Goal: Task Accomplishment & Management: Complete application form

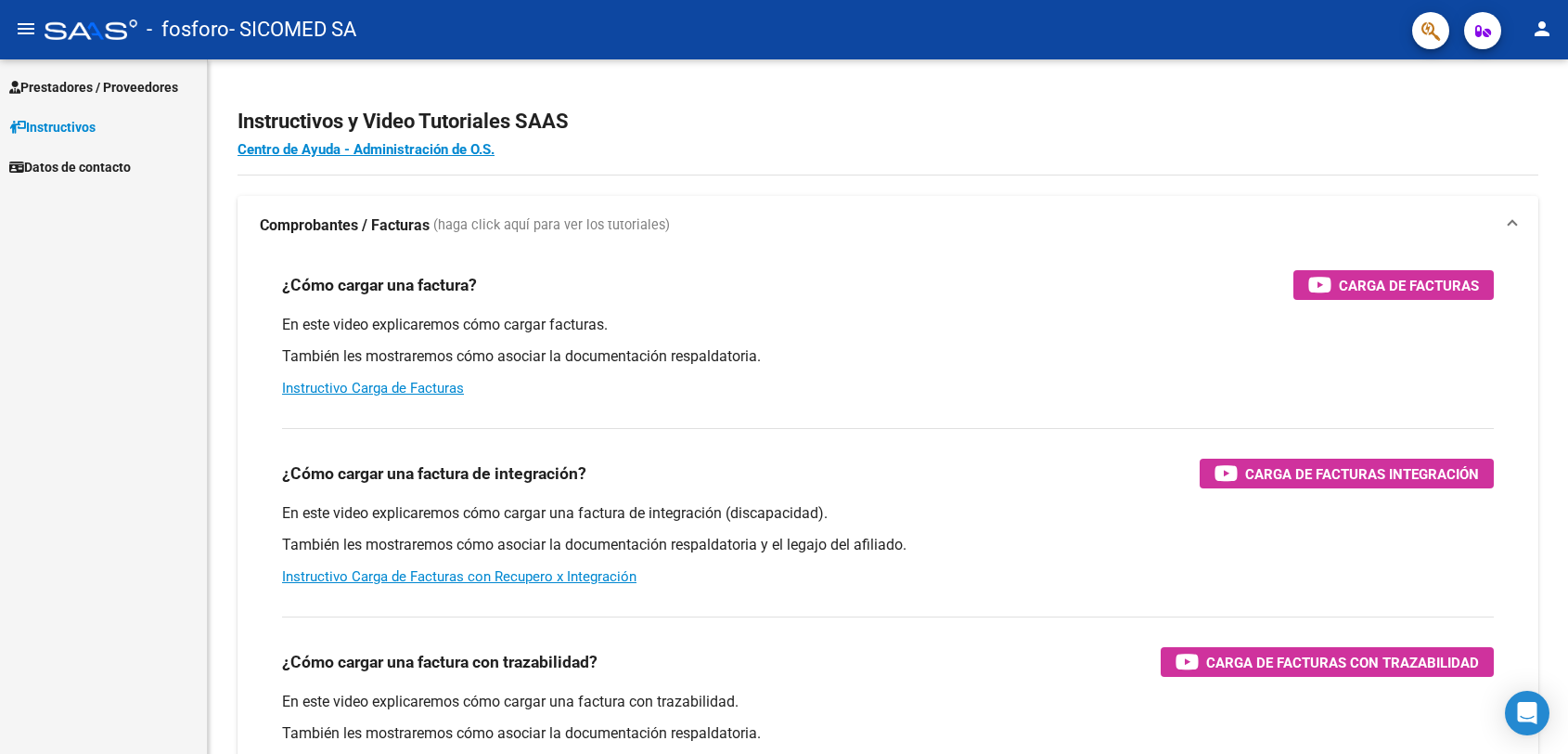
click at [66, 85] on span "Prestadores / Proveedores" at bounding box center [93, 86] width 169 height 21
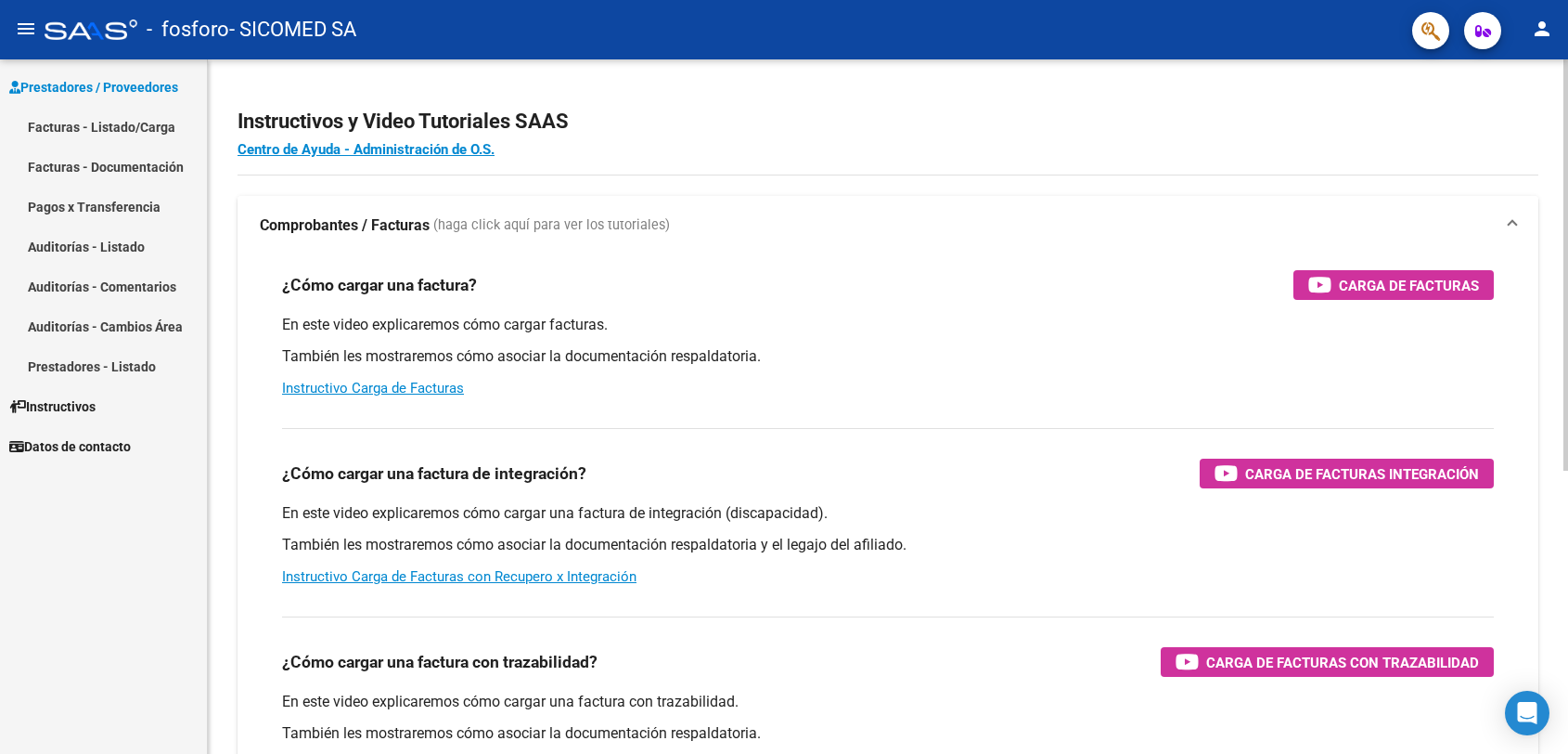
click at [923, 251] on mat-expansion-panel-header "Comprobantes / Facturas (haga click aquí para ver los tutoriales)" at bounding box center [887, 225] width 1300 height 60
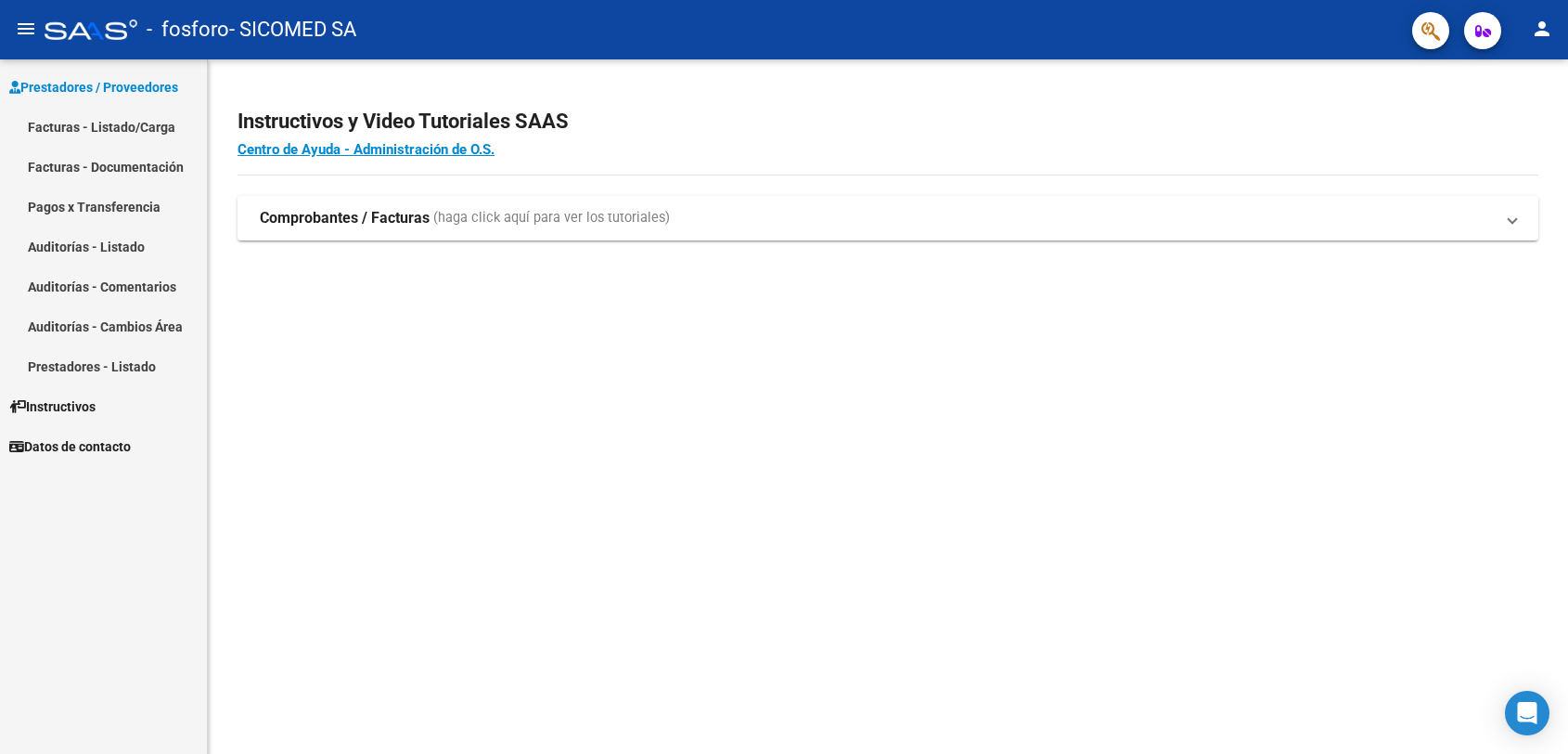
click at [159, 116] on link "Facturas - Listado/Carga" at bounding box center [103, 127] width 207 height 40
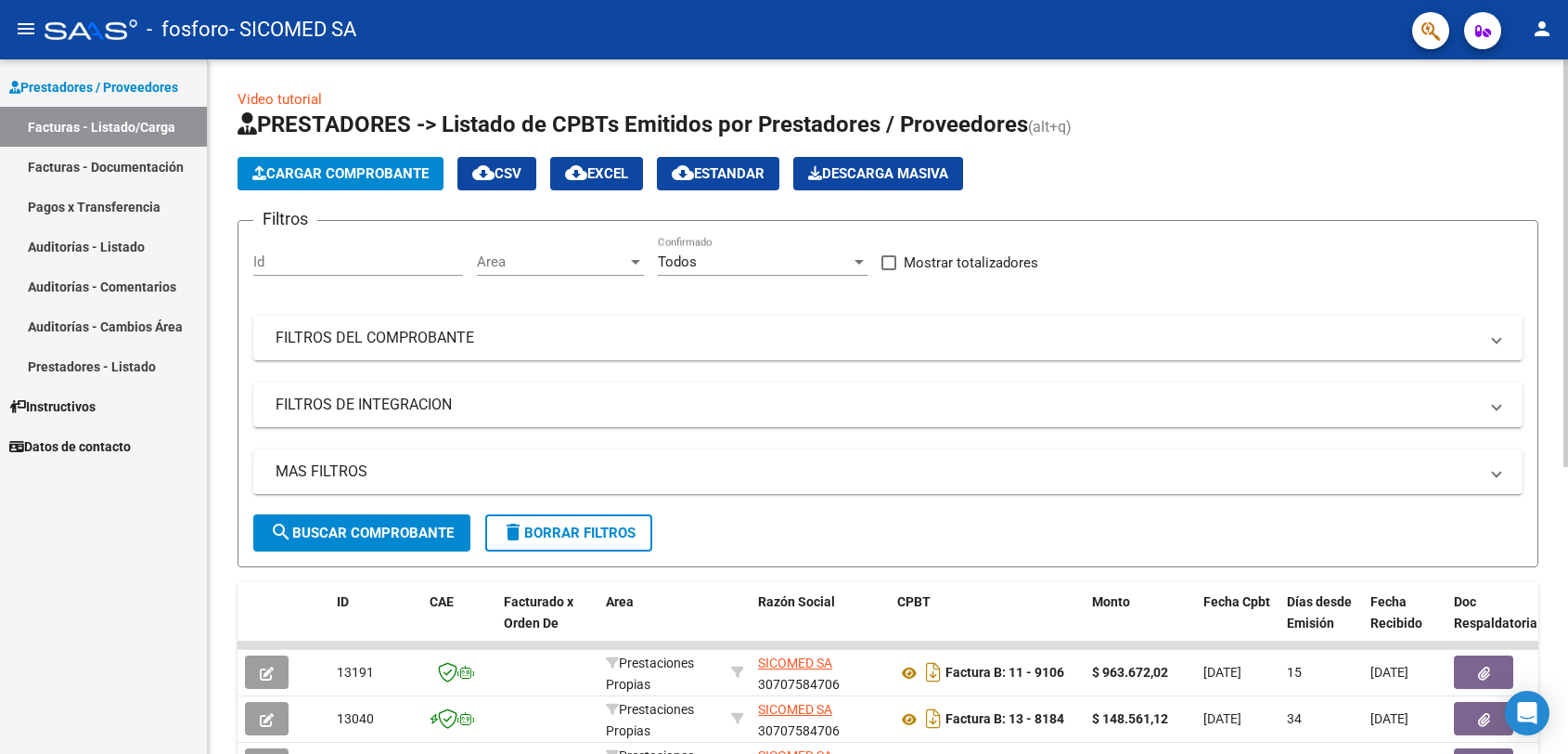
click at [390, 187] on button "Cargar Comprobante" at bounding box center [340, 174] width 206 height 33
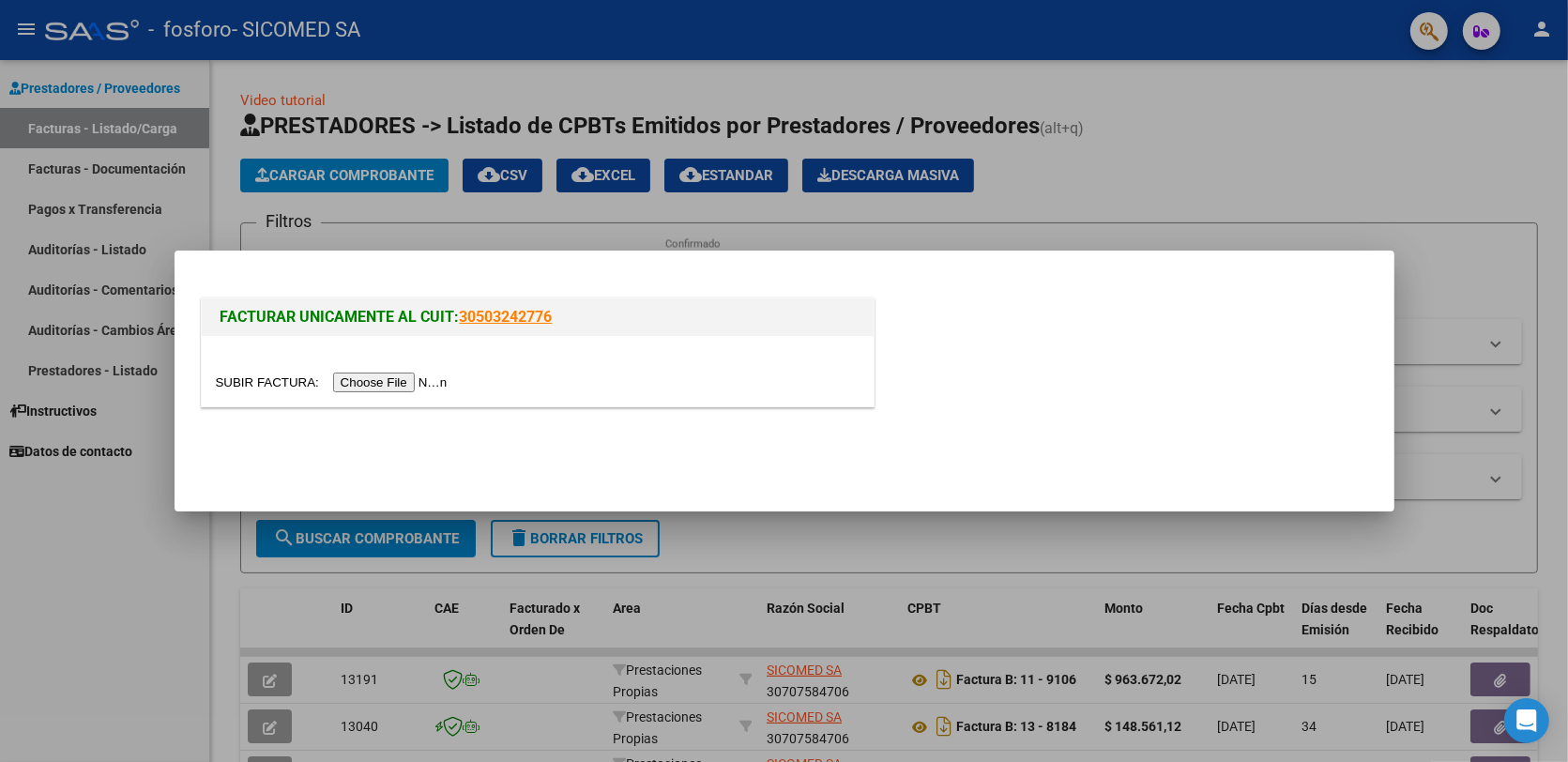
click at [361, 386] on input "file" at bounding box center [333, 382] width 237 height 20
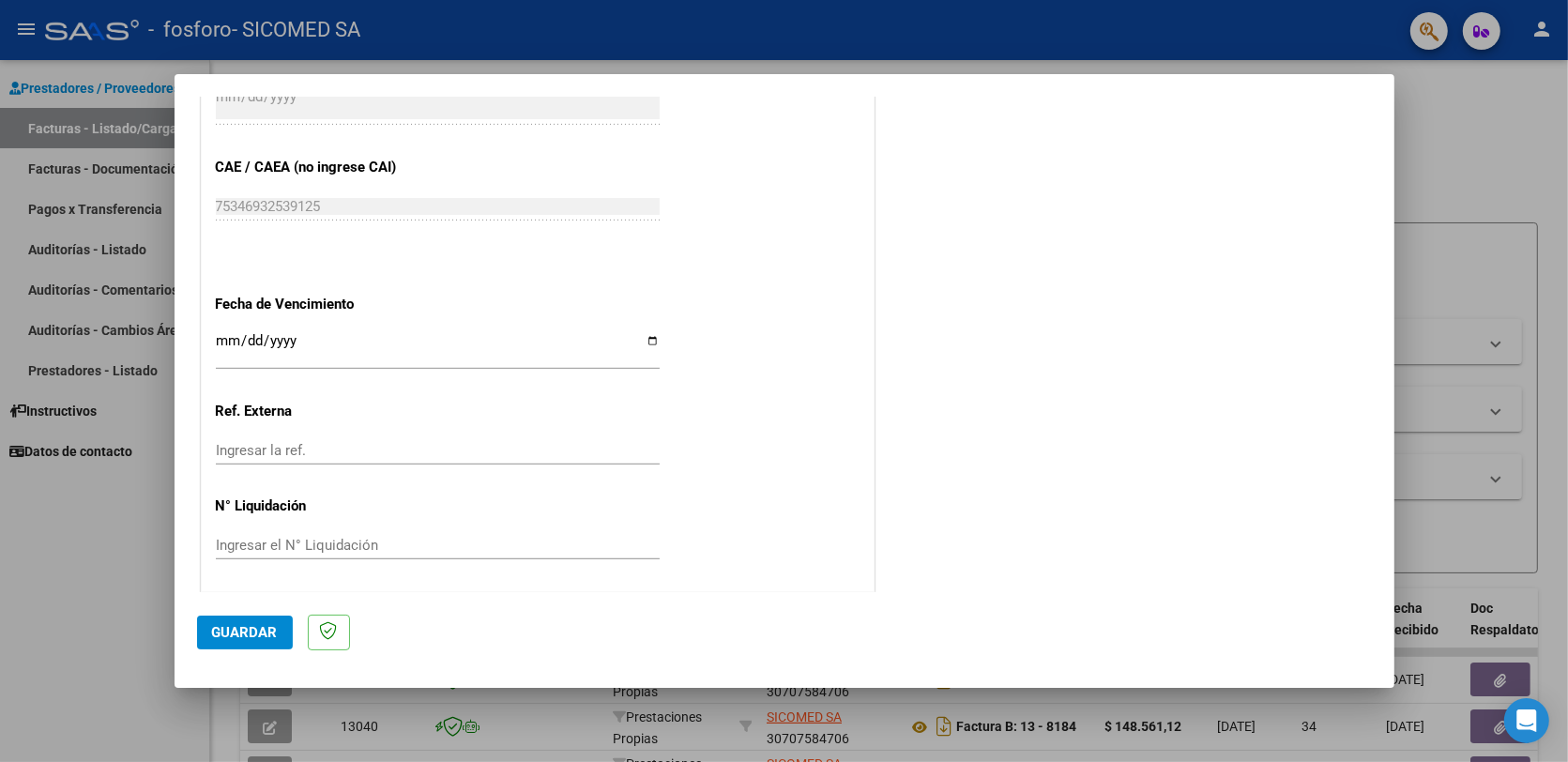
scroll to position [932, 0]
click at [650, 342] on input "Ingresar la fecha" at bounding box center [437, 345] width 444 height 30
type input "[DATE]"
click at [237, 625] on span "Guardar" at bounding box center [245, 632] width 65 height 17
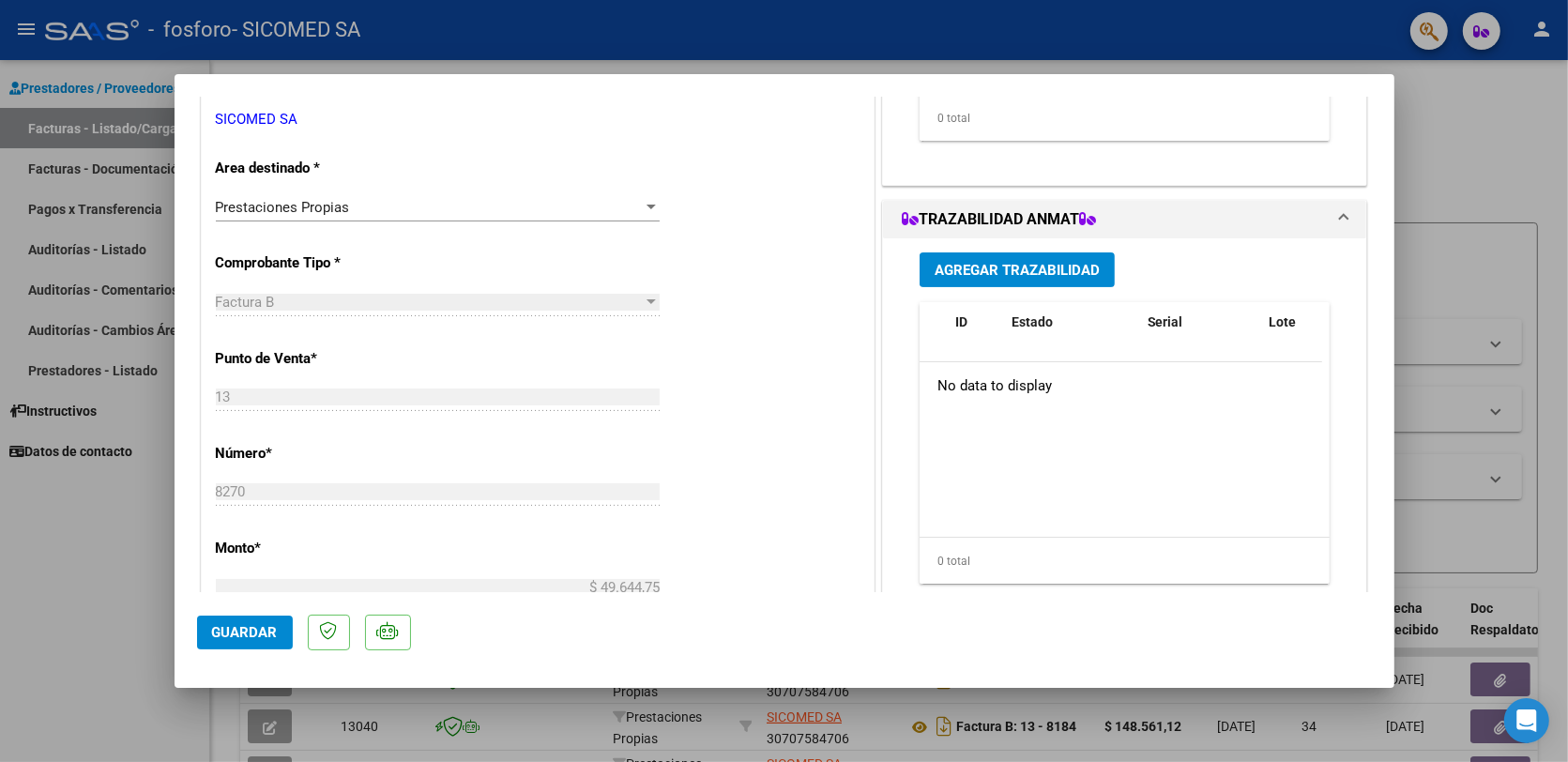
scroll to position [0, 0]
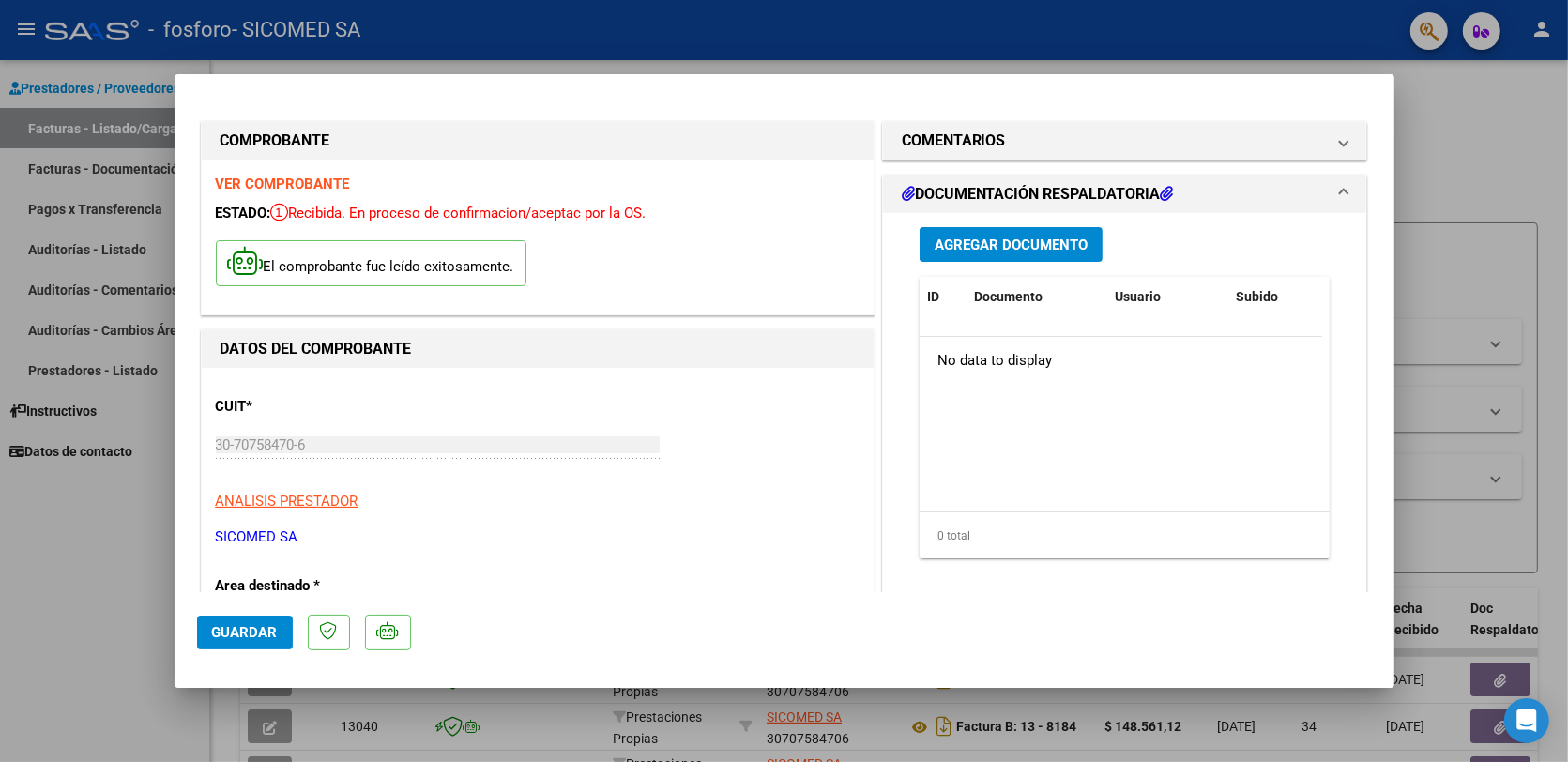
click at [991, 256] on button "Agregar Documento" at bounding box center [1010, 244] width 183 height 35
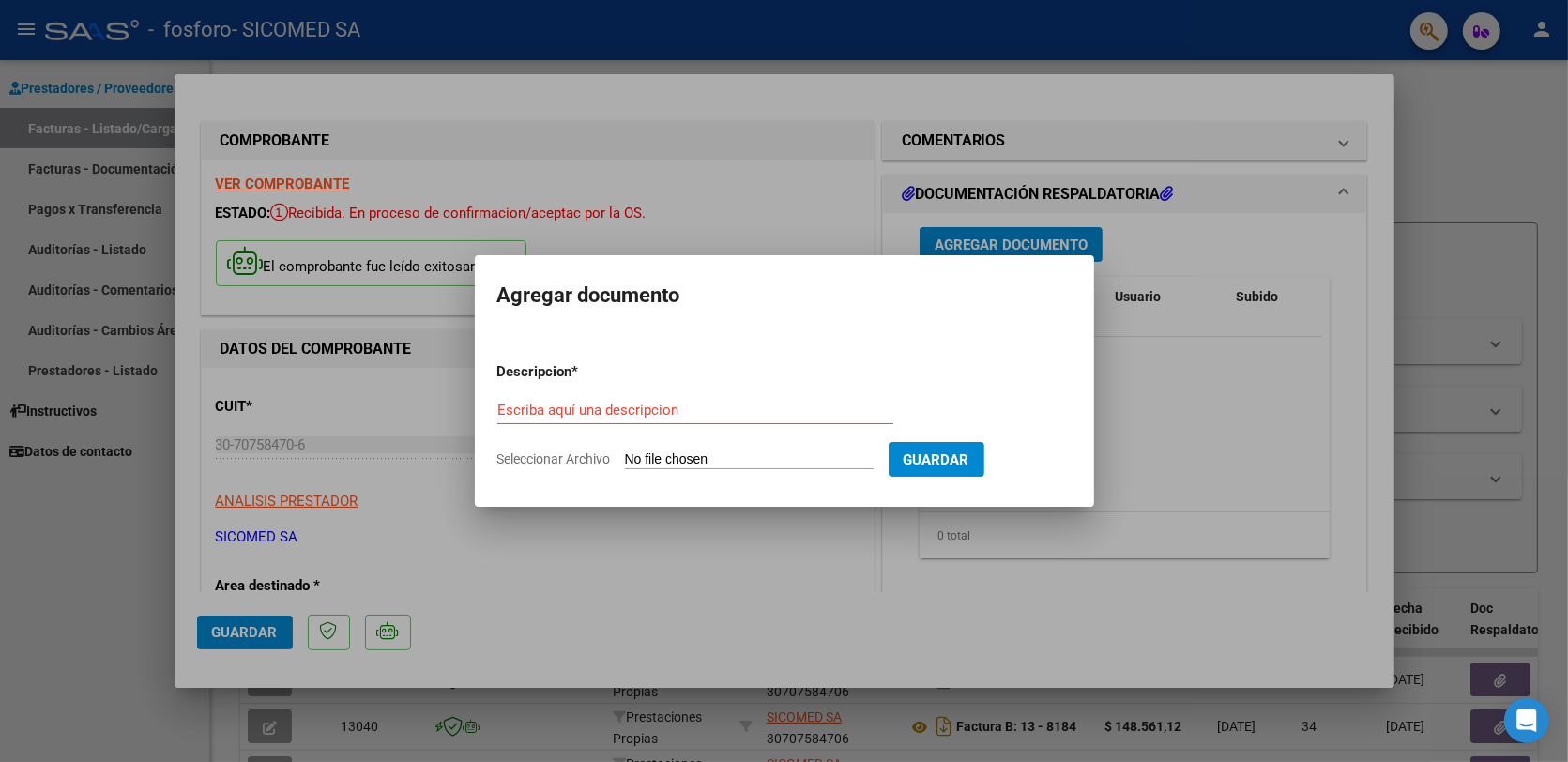
click at [682, 421] on div "Escriba aquí una descripcion" at bounding box center [695, 410] width 396 height 28
click at [674, 405] on input "Escriba aquí una descripcion" at bounding box center [695, 410] width 396 height 17
type input "LIQUIDACION"
click at [794, 455] on input "Seleccionar Archivo" at bounding box center [749, 460] width 249 height 18
type input "C:\fakepath\liquidacion_ambulatoria_142289_403105.pdf"
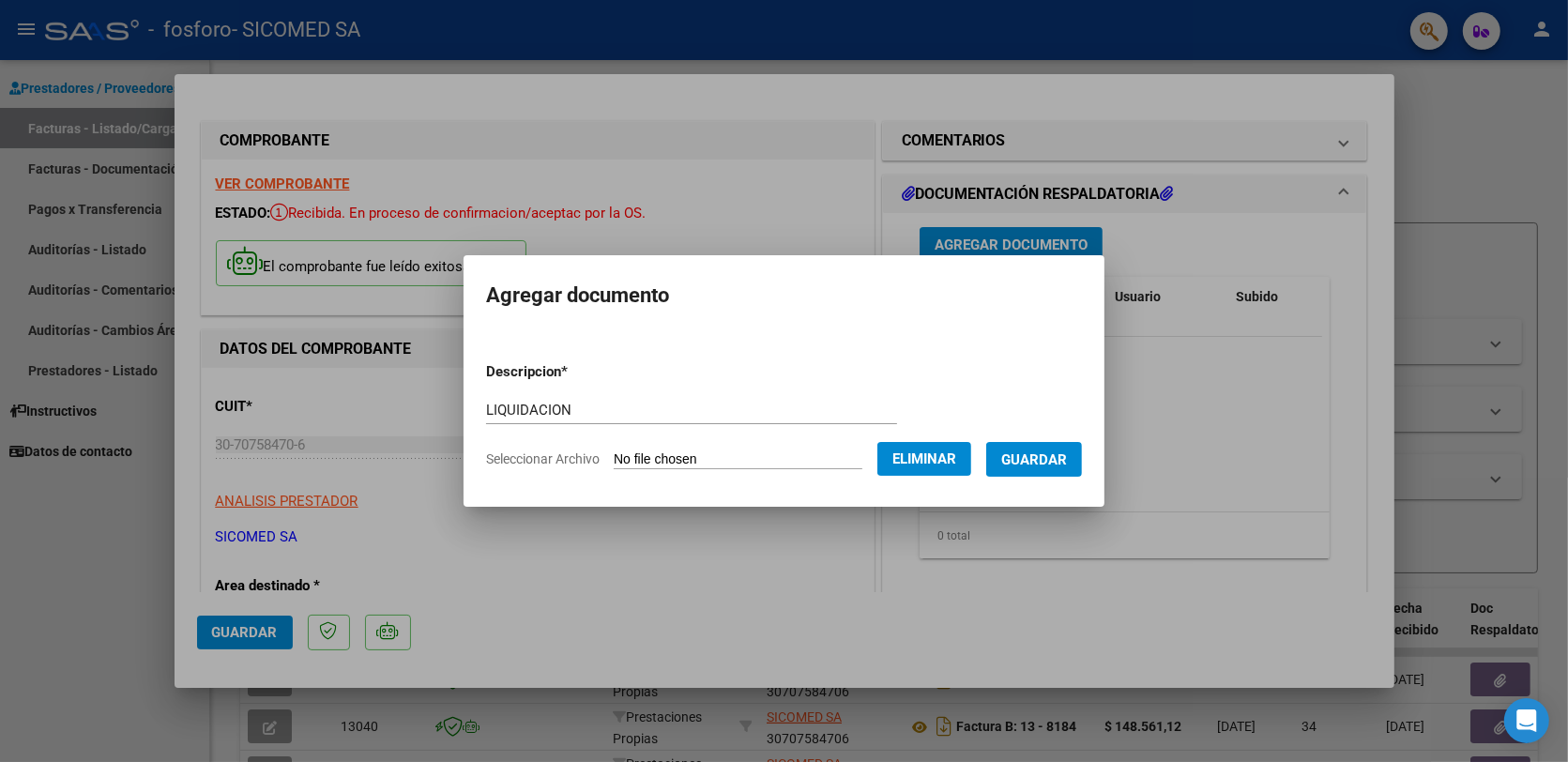
click at [1067, 454] on span "Guardar" at bounding box center [1034, 459] width 65 height 17
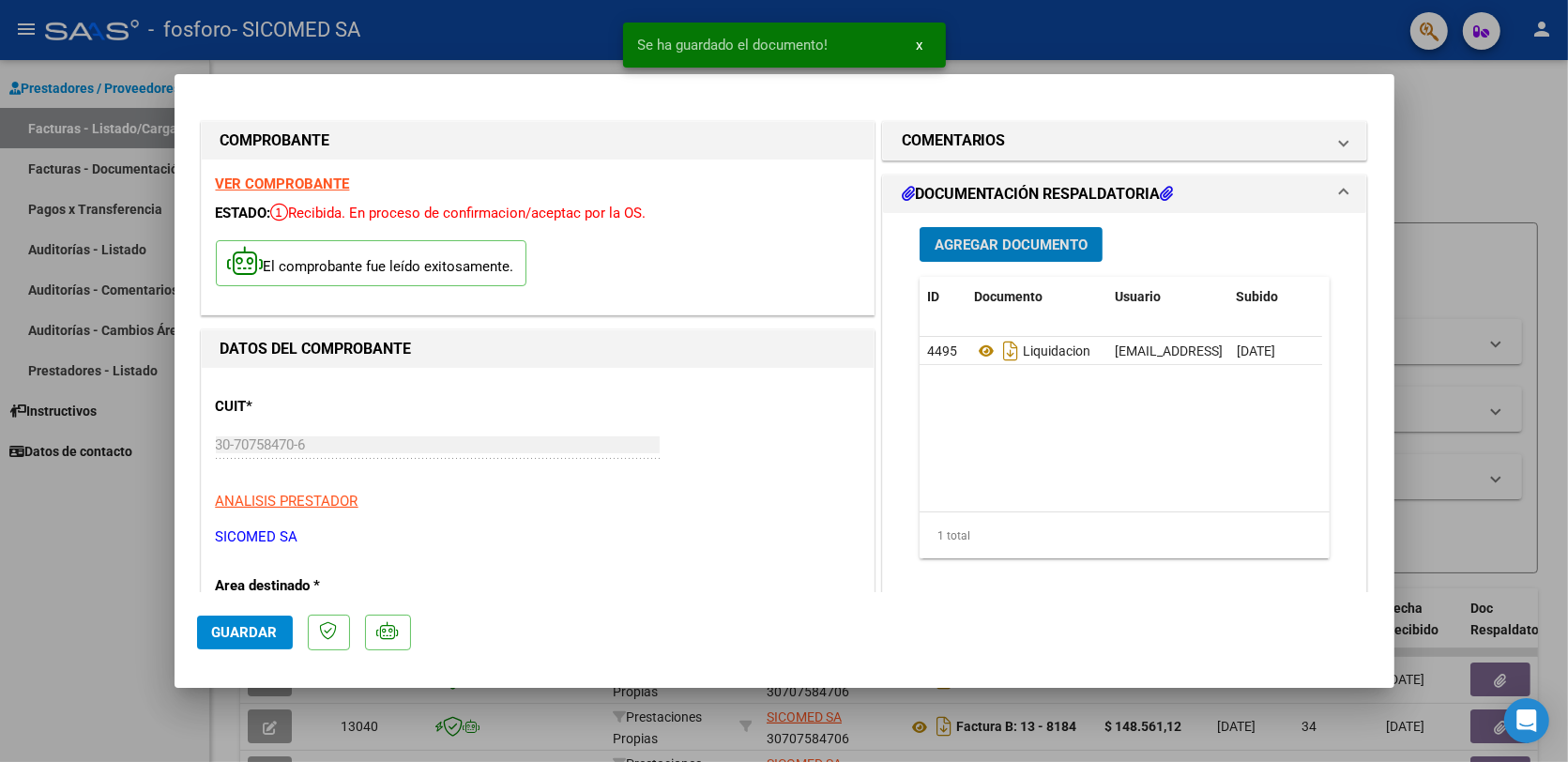
click at [1038, 260] on button "Agregar Documento" at bounding box center [1010, 244] width 183 height 35
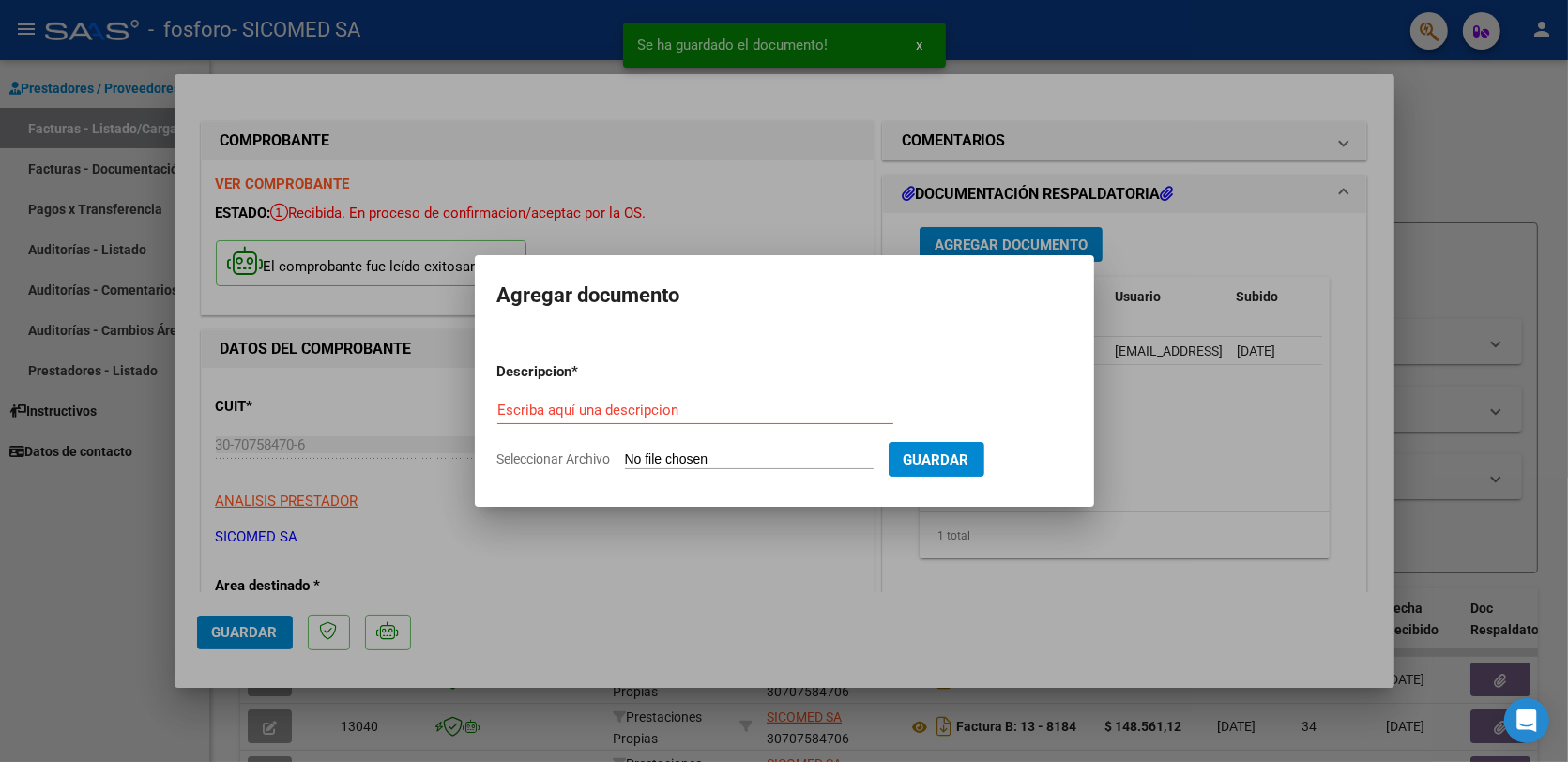
click at [528, 399] on div "Escriba aquí una descripcion" at bounding box center [695, 410] width 396 height 28
click at [528, 403] on input "Escriba aquí una descripcion" at bounding box center [695, 410] width 396 height 17
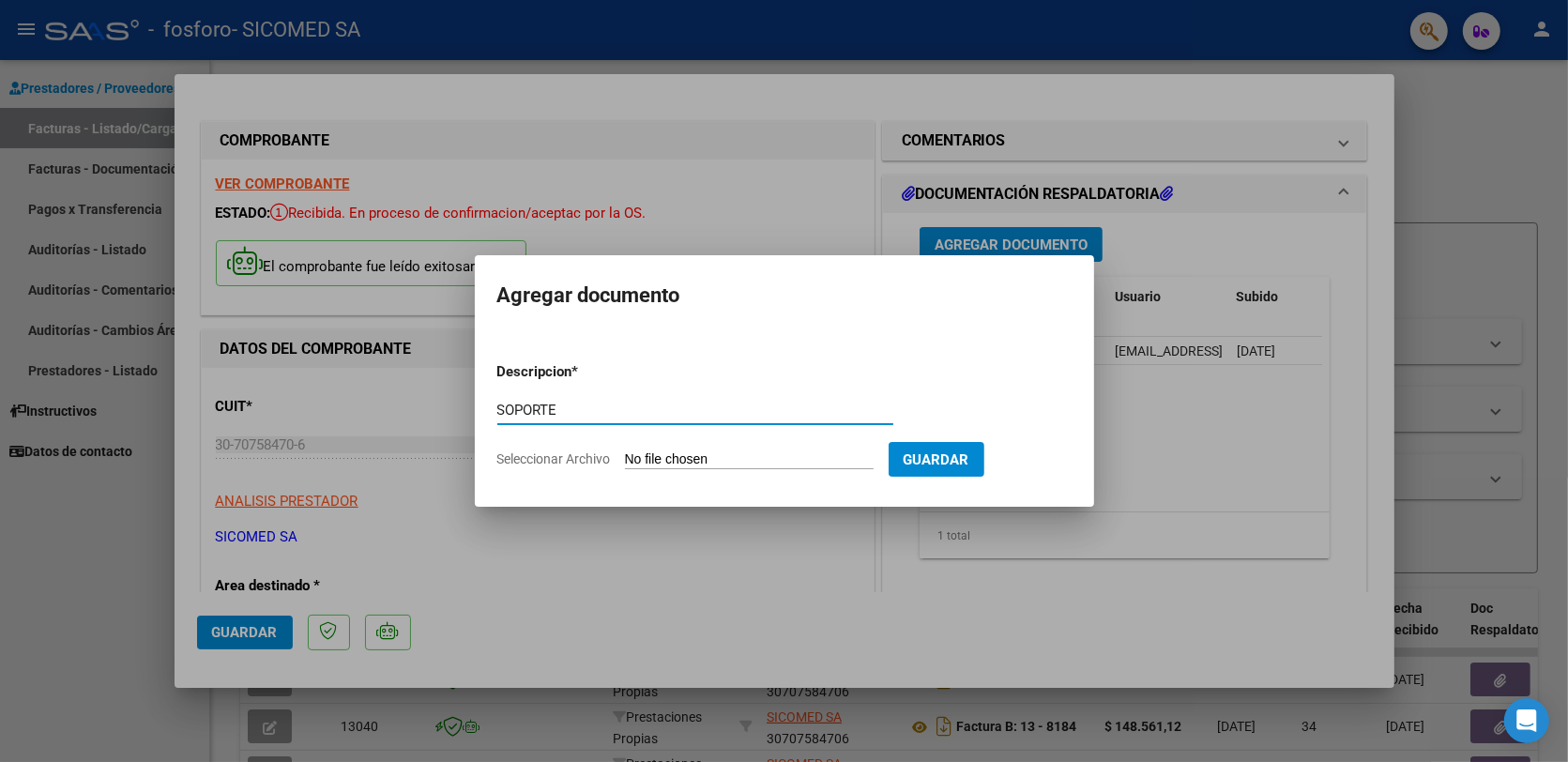
type input "SOPORTE EXCEL"
click at [821, 452] on input "Seleccionar Archivo" at bounding box center [749, 460] width 249 height 18
type input "C:\fakepath\SOPORTE.xlsx"
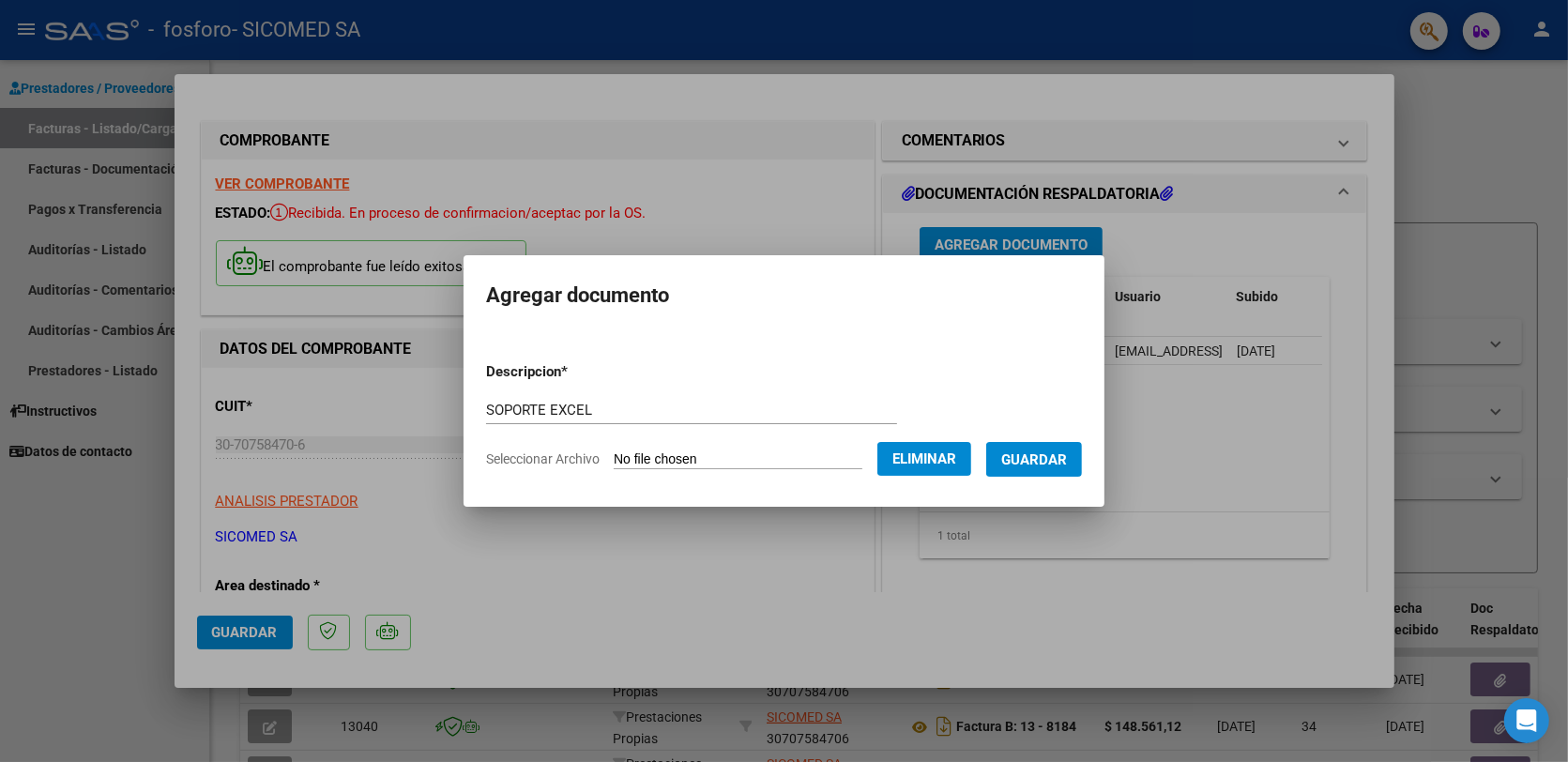
click at [1082, 460] on button "Guardar" at bounding box center [1034, 458] width 95 height 35
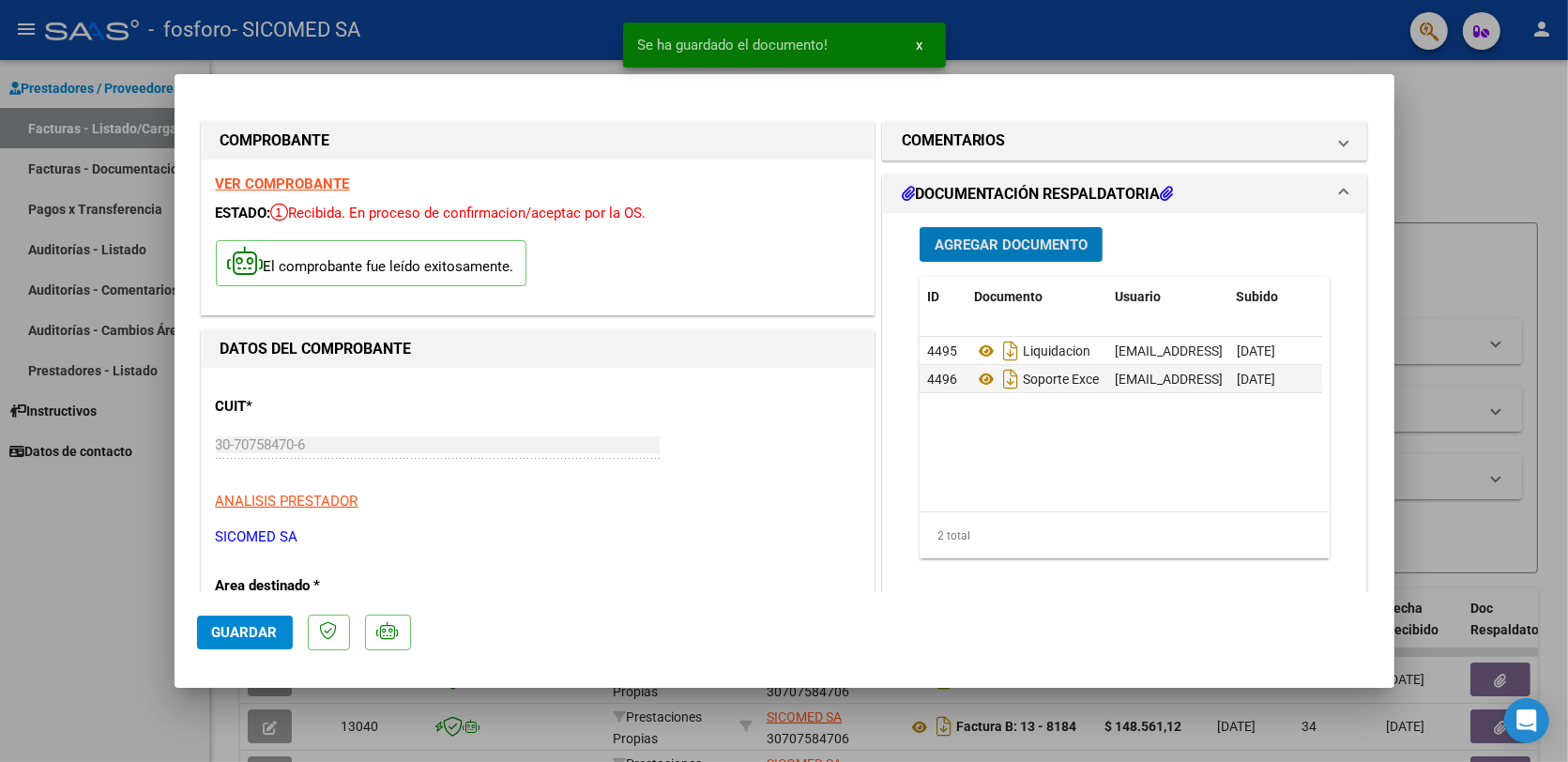
click at [986, 251] on span "Agregar Documento" at bounding box center [1011, 244] width 153 height 17
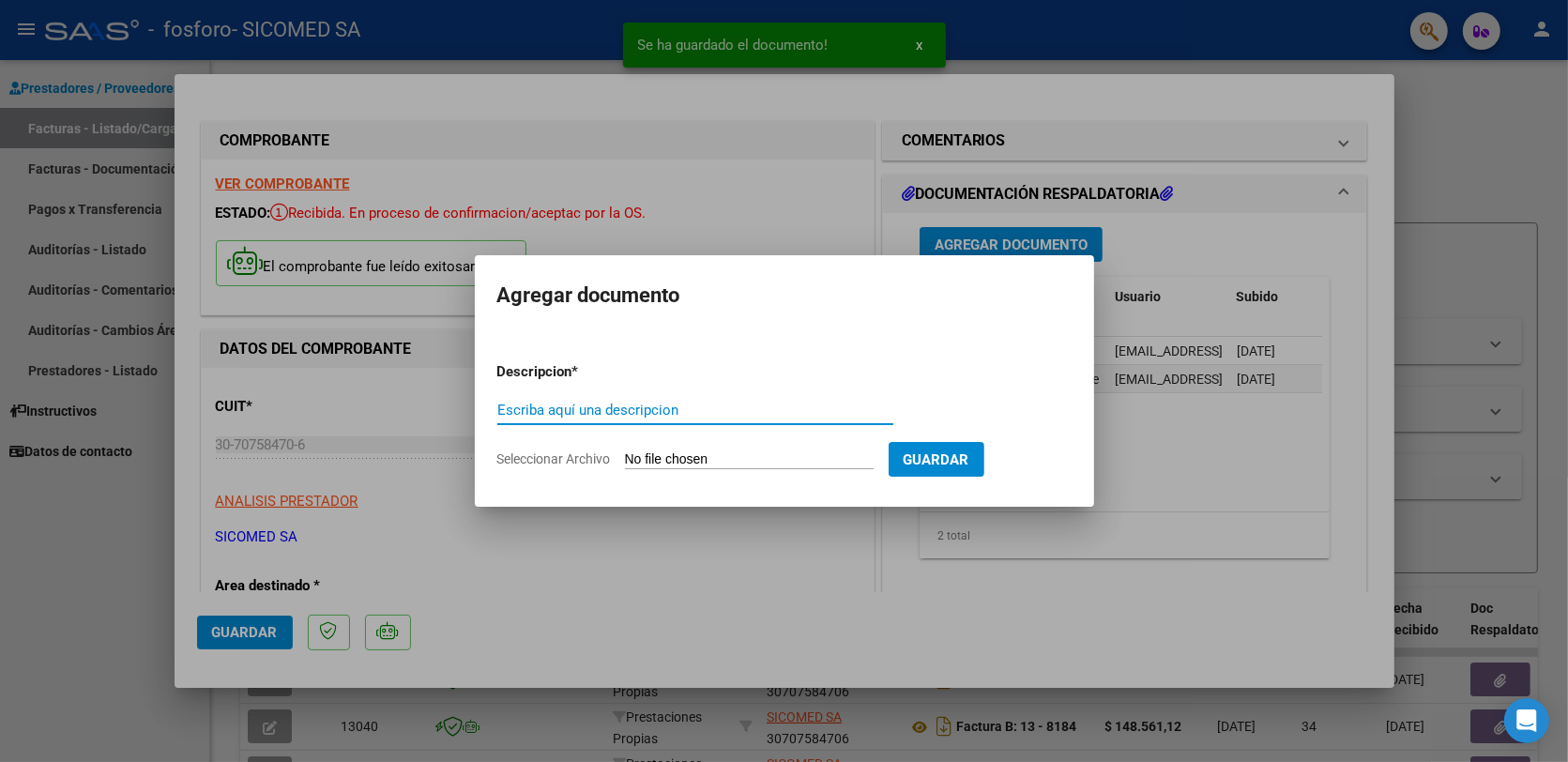
click at [585, 421] on div "Escriba aquí una descripcion" at bounding box center [695, 410] width 396 height 28
click at [585, 415] on input "Escriba aquí una descripcion" at bounding box center [695, 410] width 396 height 17
type input "DOC. RESPALDATORIA"
click at [757, 445] on form "Descripcion * DOC. RESPALDATORIA Escriba aquí una descripcion Seleccionar Archi…" at bounding box center [784, 416] width 575 height 137
click at [737, 455] on input "Seleccionar Archivo" at bounding box center [749, 460] width 249 height 18
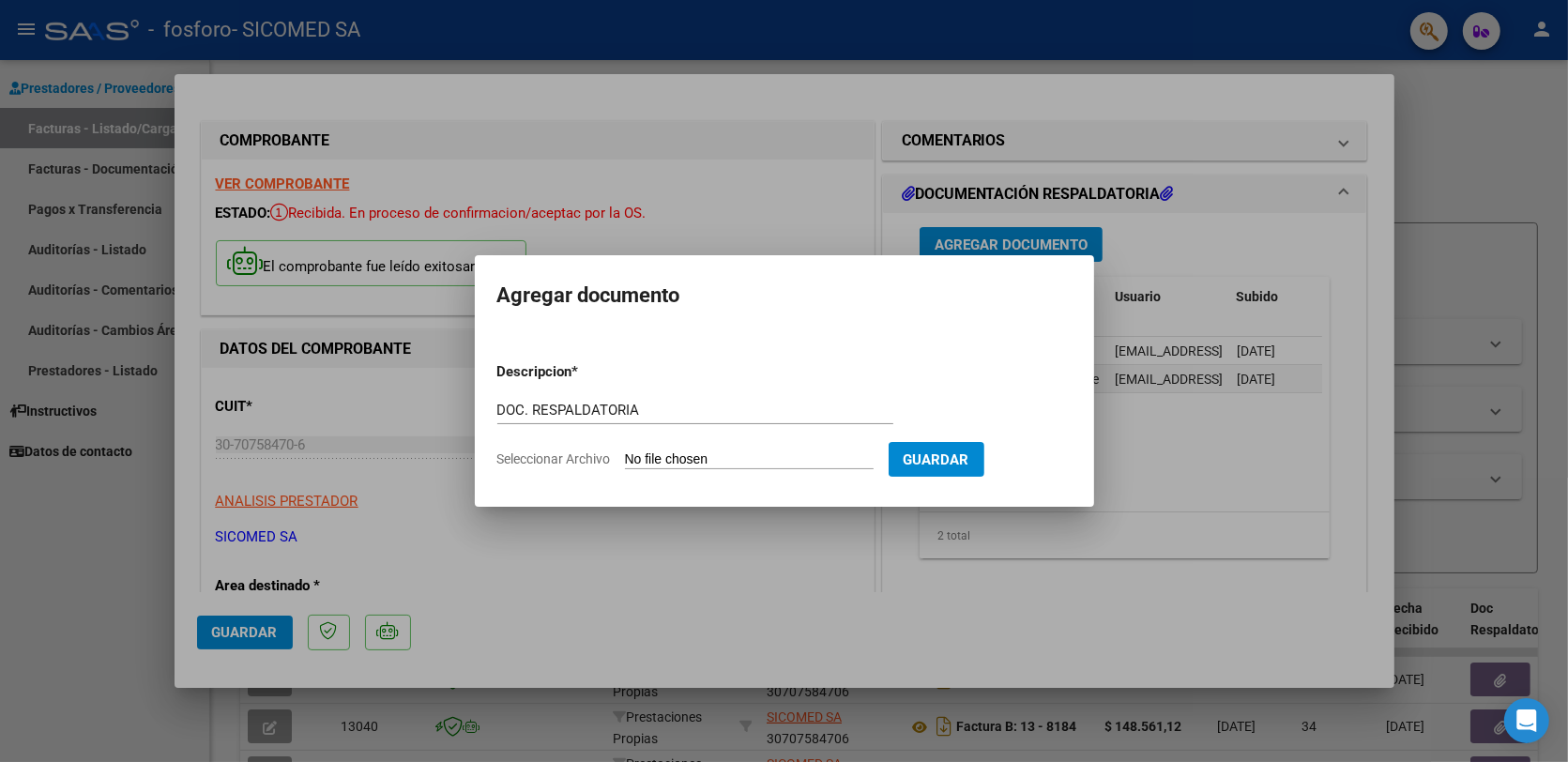
type input "C:\fakepath\fosforo.pdf"
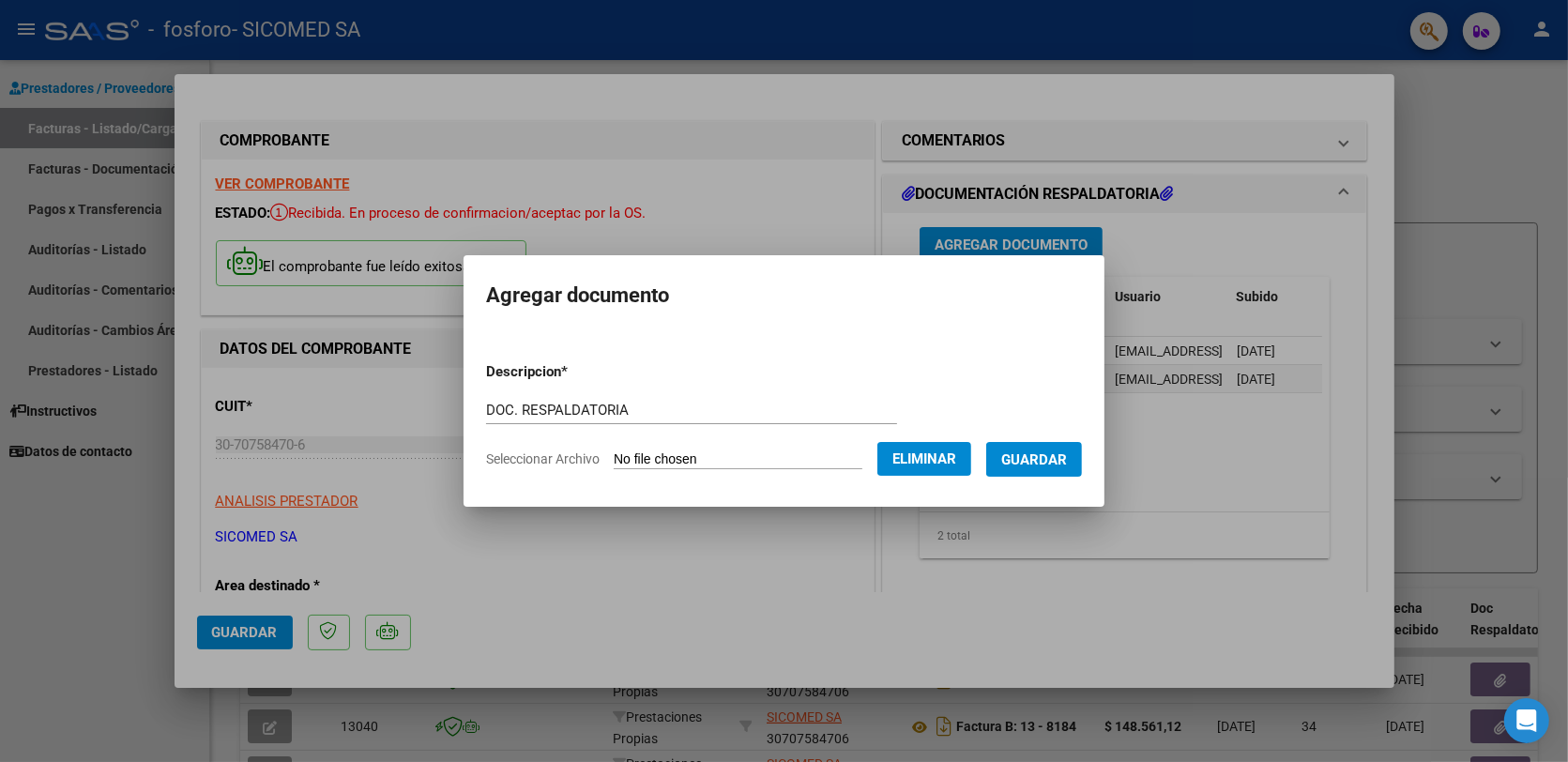
click at [1080, 450] on button "Guardar" at bounding box center [1034, 458] width 95 height 35
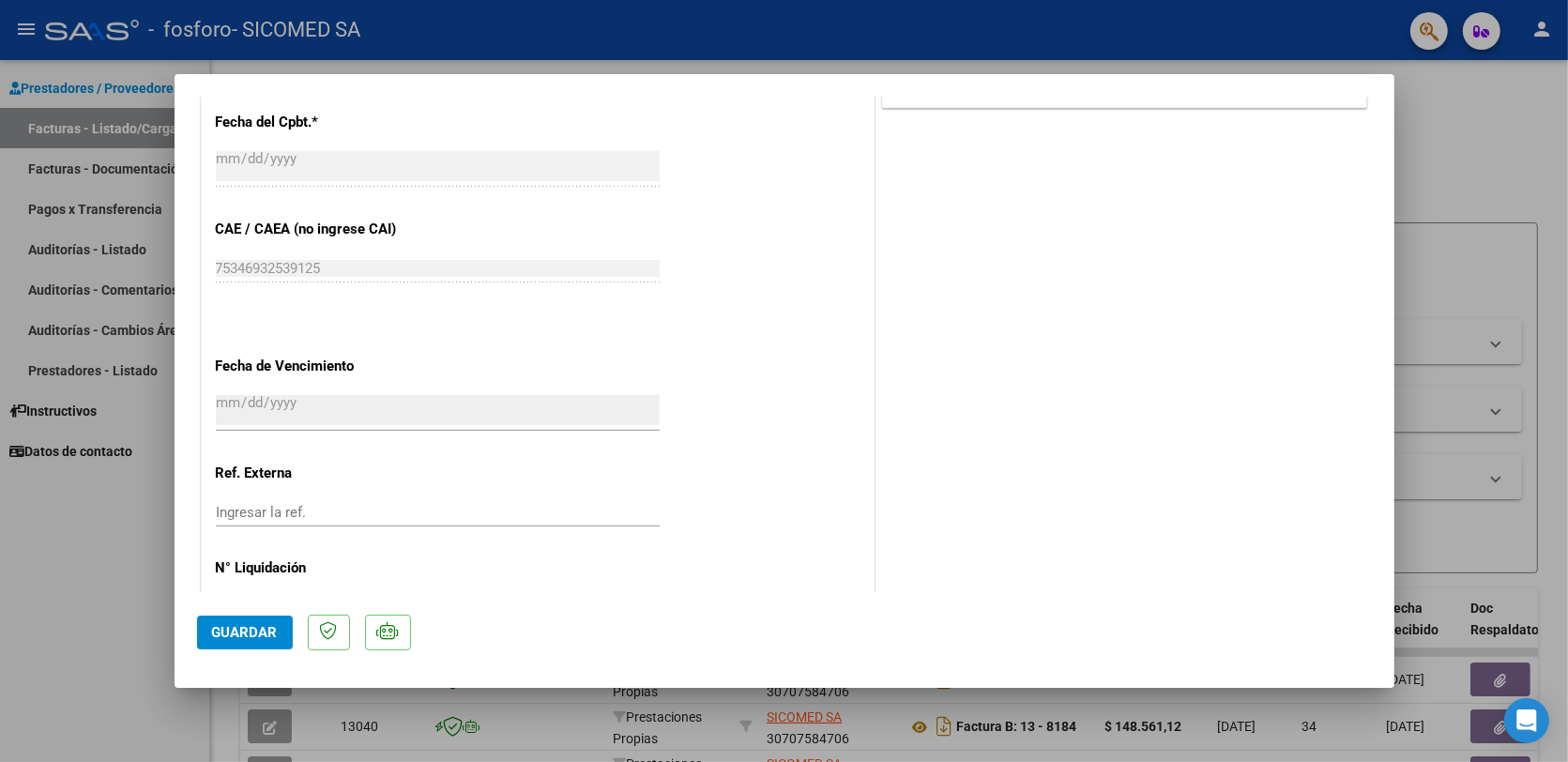
scroll to position [1004, 0]
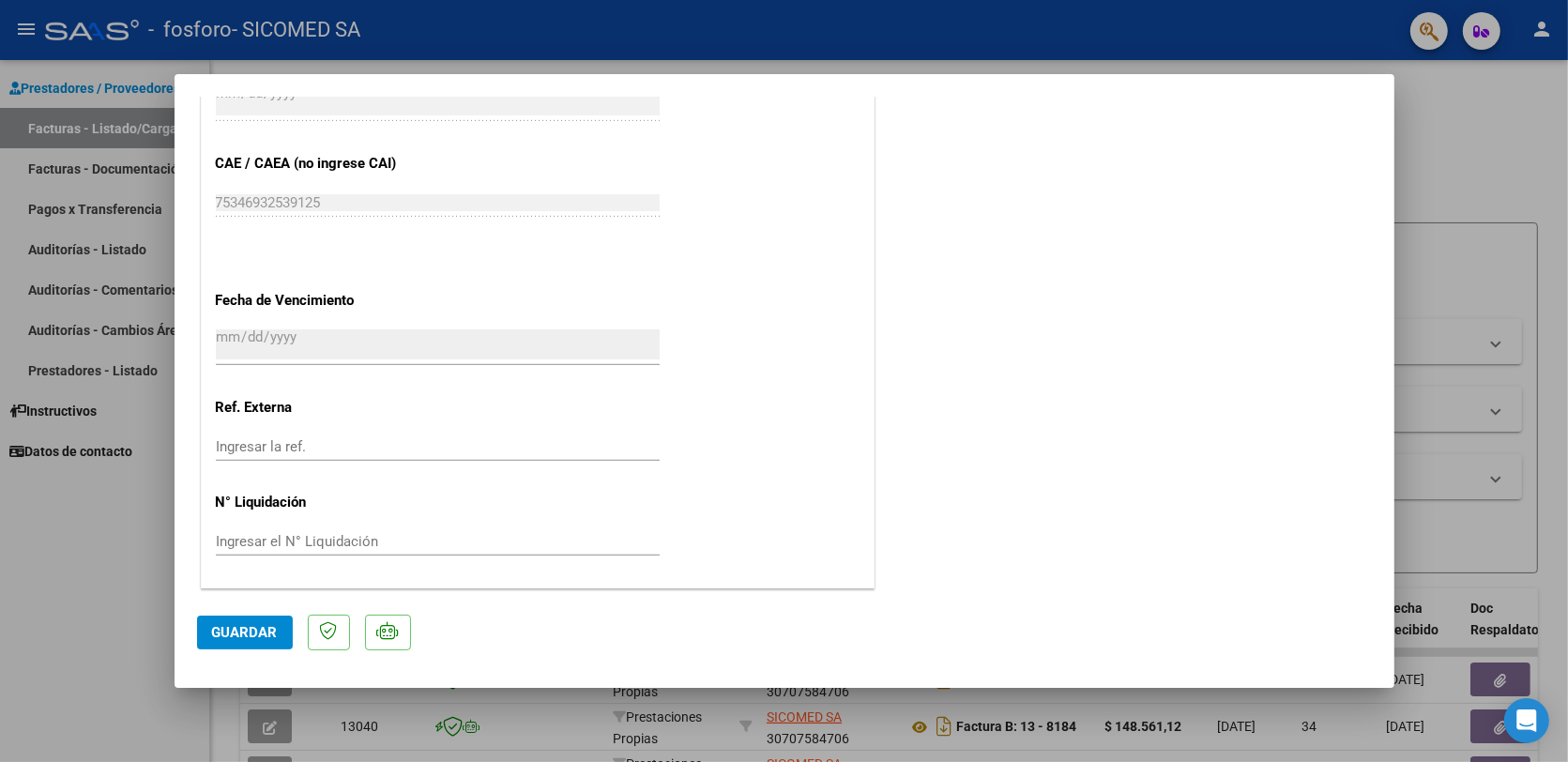
click at [260, 620] on button "Guardar" at bounding box center [245, 632] width 95 height 34
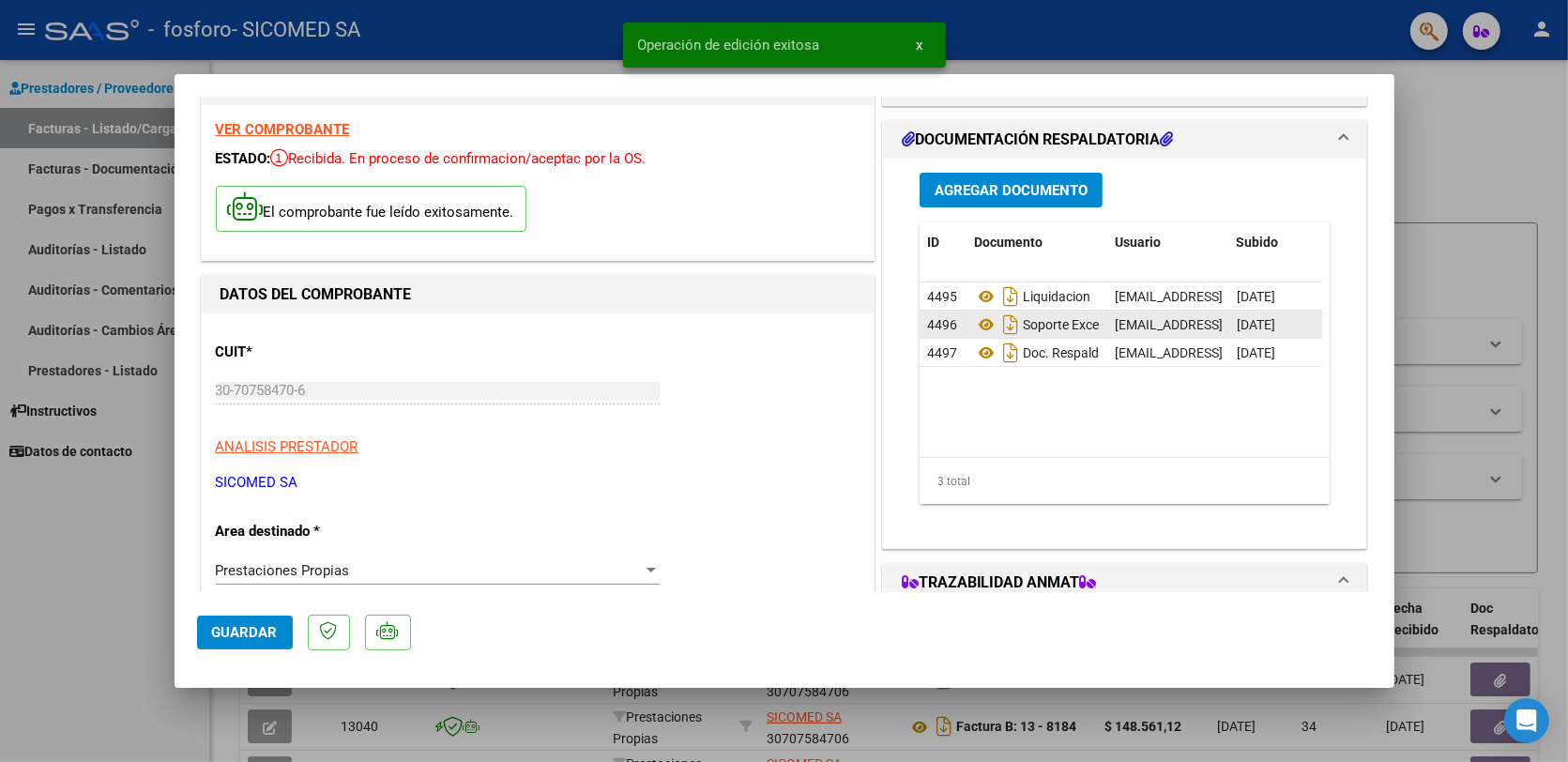
scroll to position [0, 0]
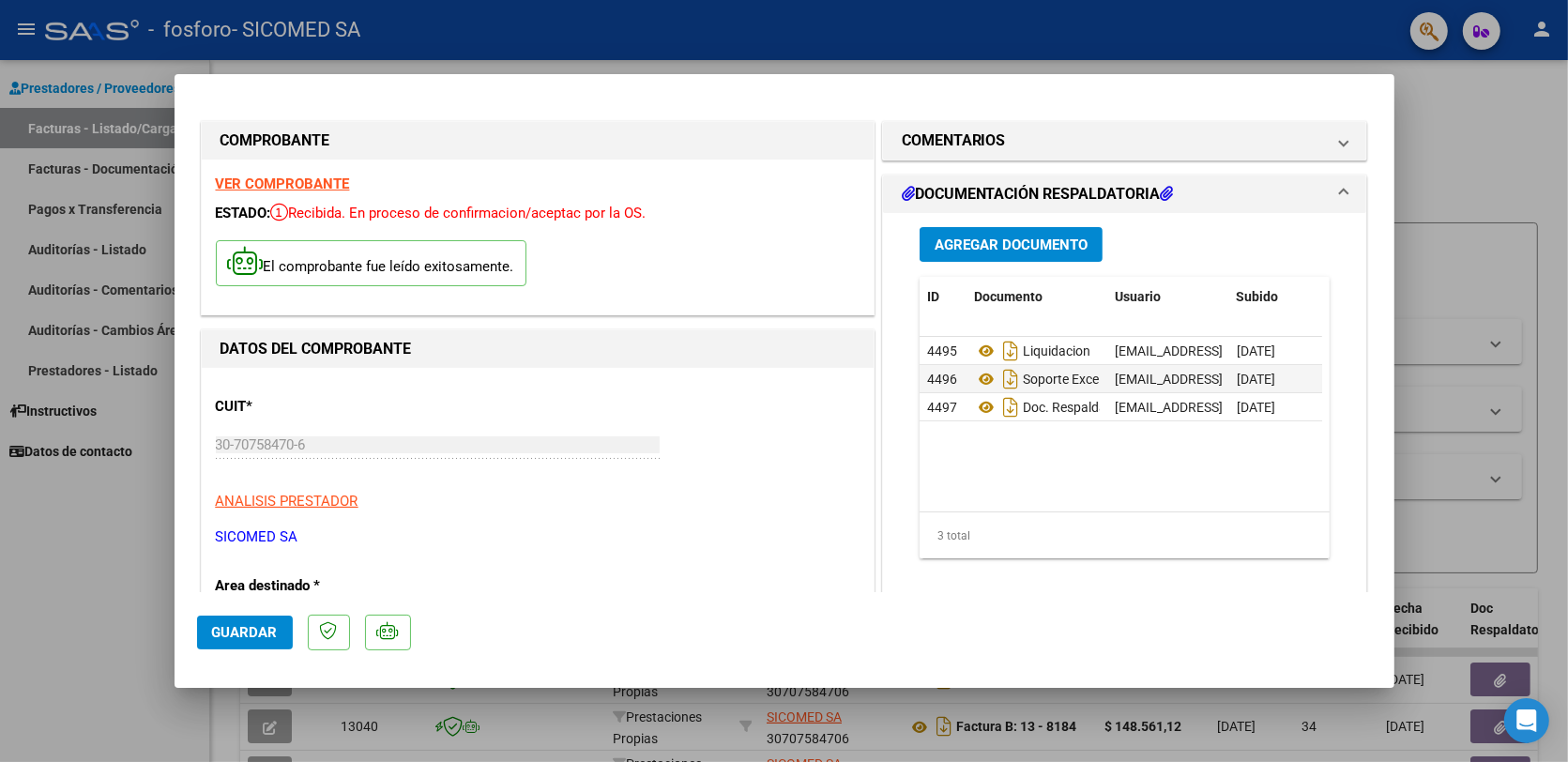
click at [1334, 189] on mat-expansion-panel-header "DOCUMENTACIÓN RESPALDATORIA" at bounding box center [1125, 194] width 484 height 38
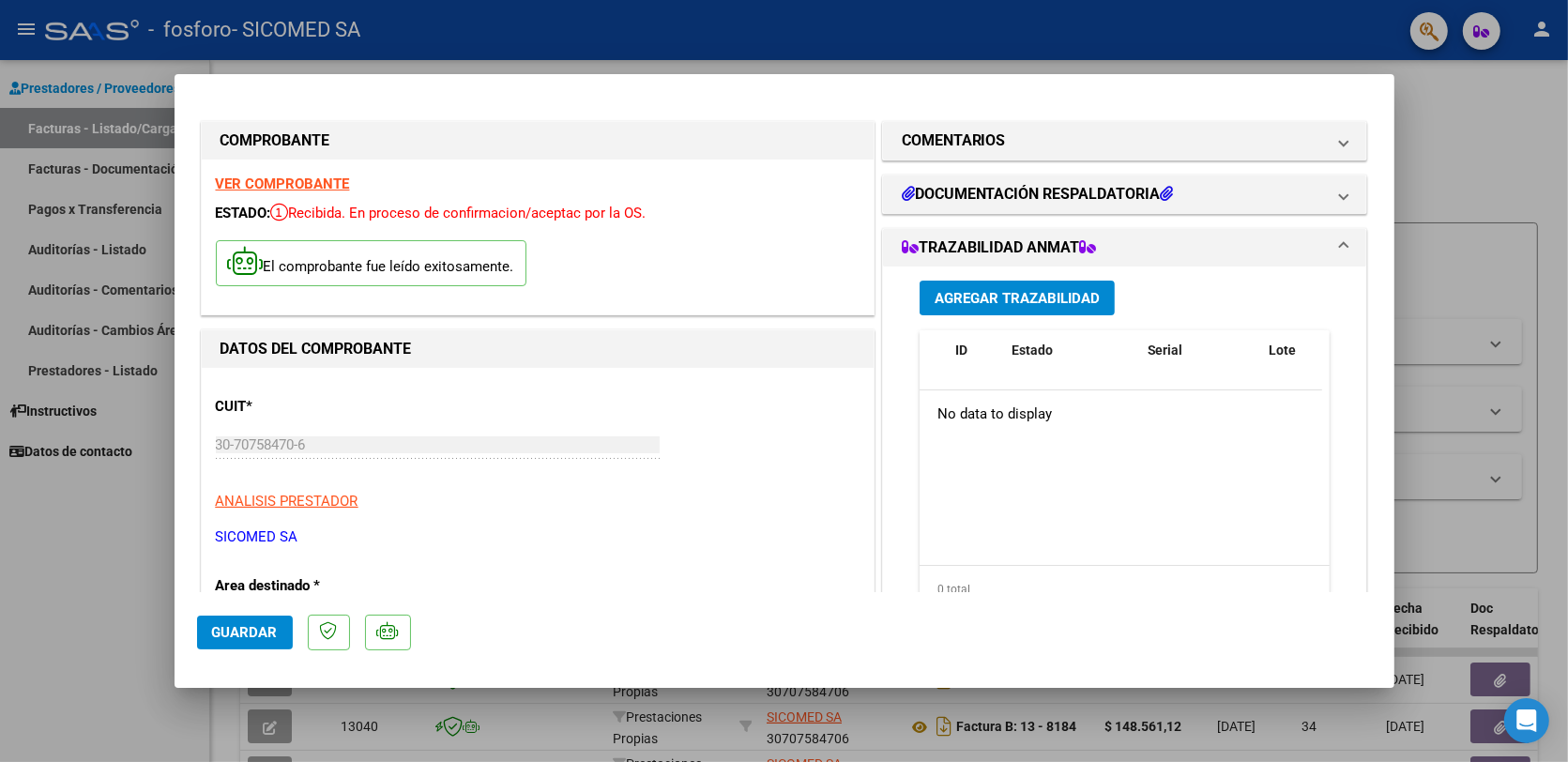
click at [1319, 244] on span "TRAZABILIDAD ANMAT" at bounding box center [1120, 247] width 439 height 23
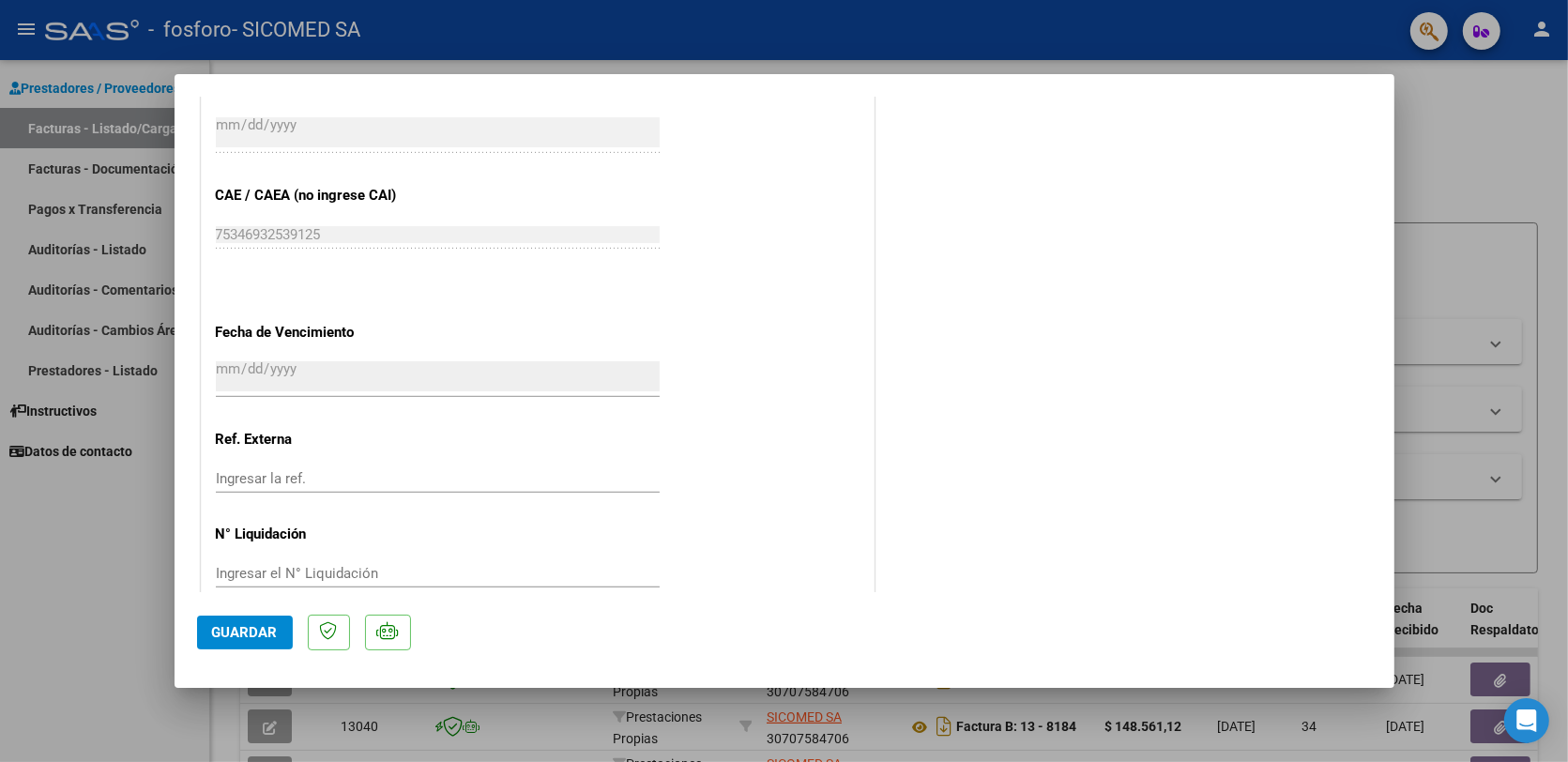
scroll to position [1004, 0]
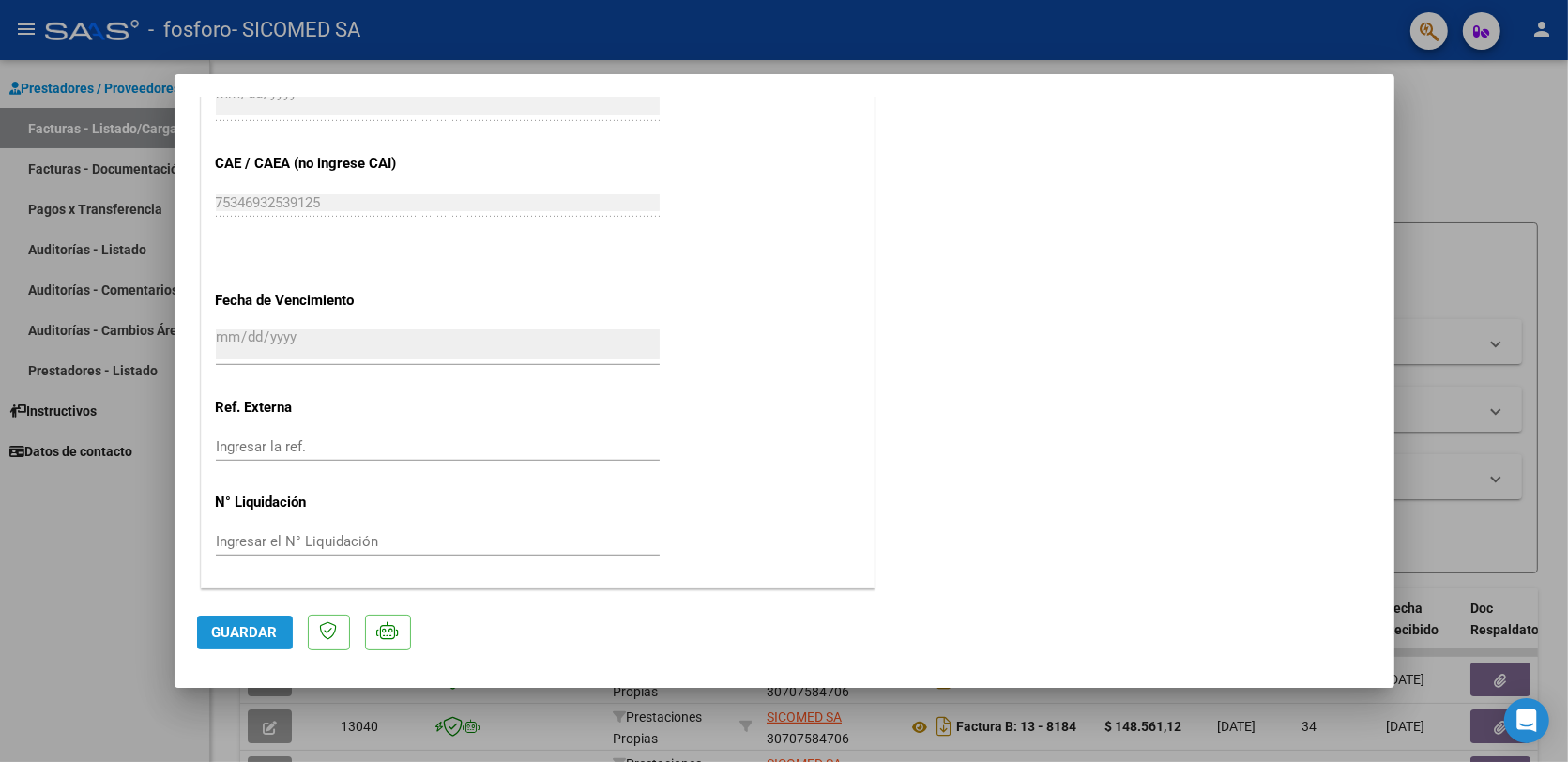
click at [249, 626] on span "Guardar" at bounding box center [245, 632] width 65 height 17
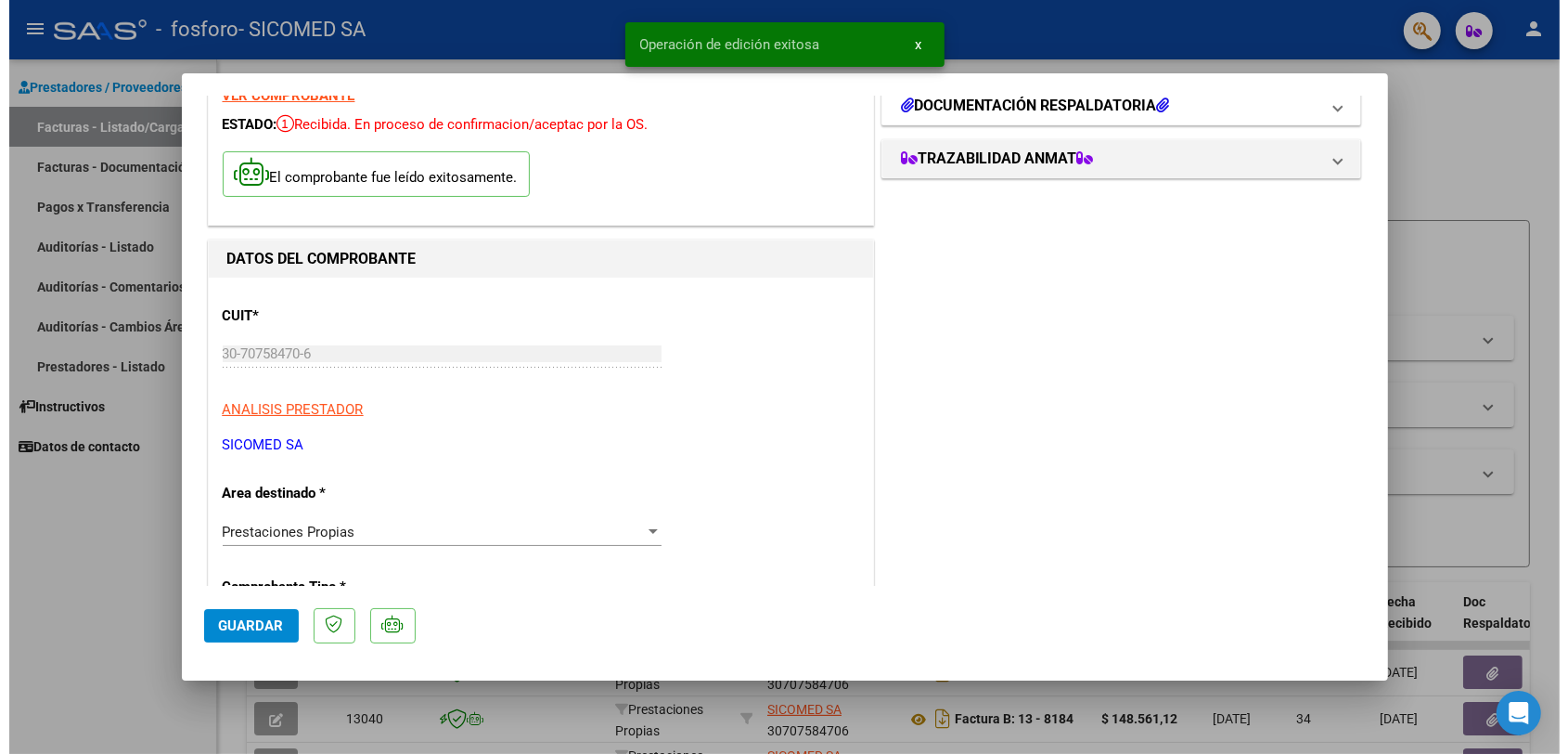
scroll to position [0, 0]
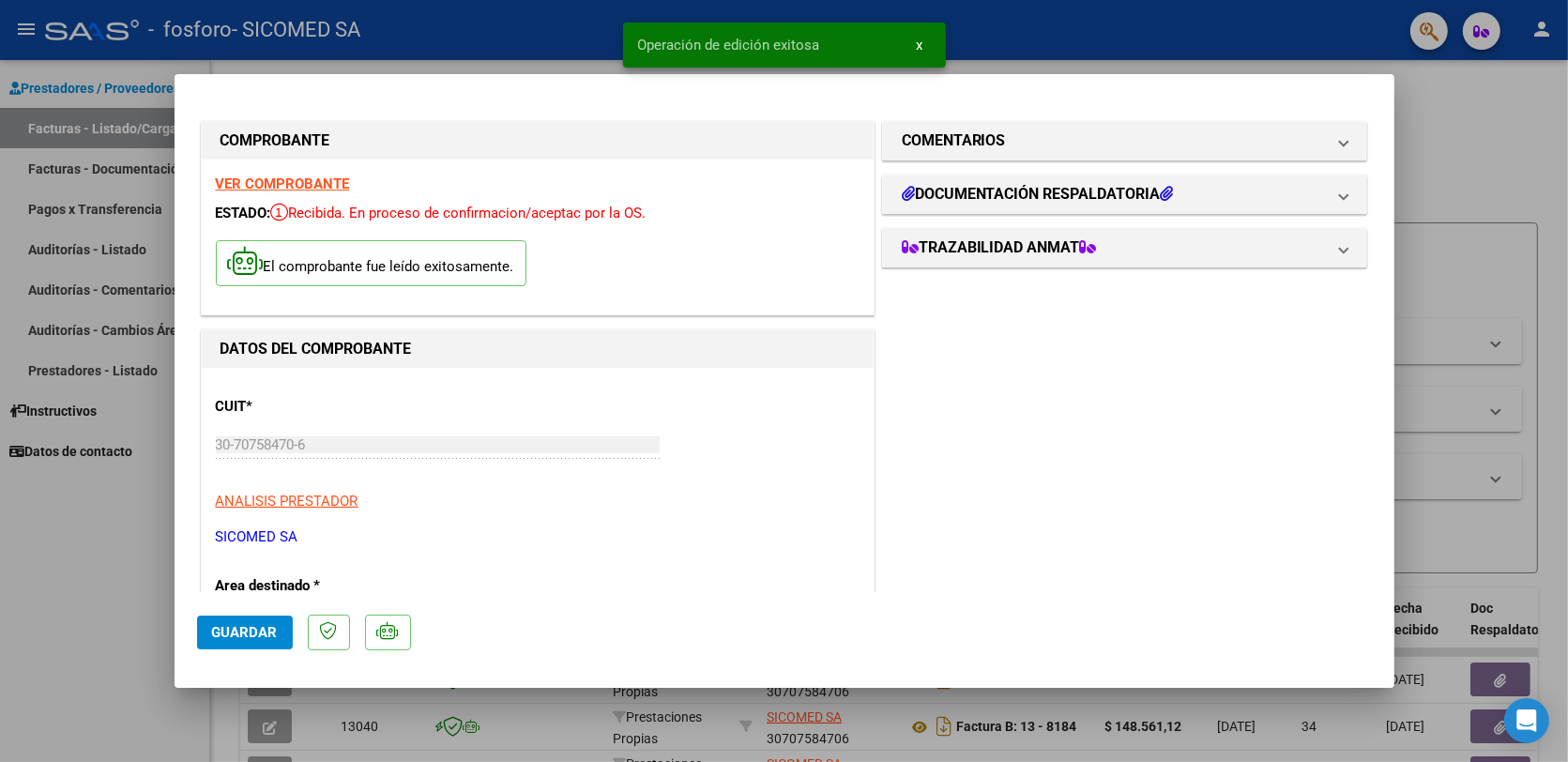
click at [917, 44] on span "x" at bounding box center [920, 45] width 7 height 17
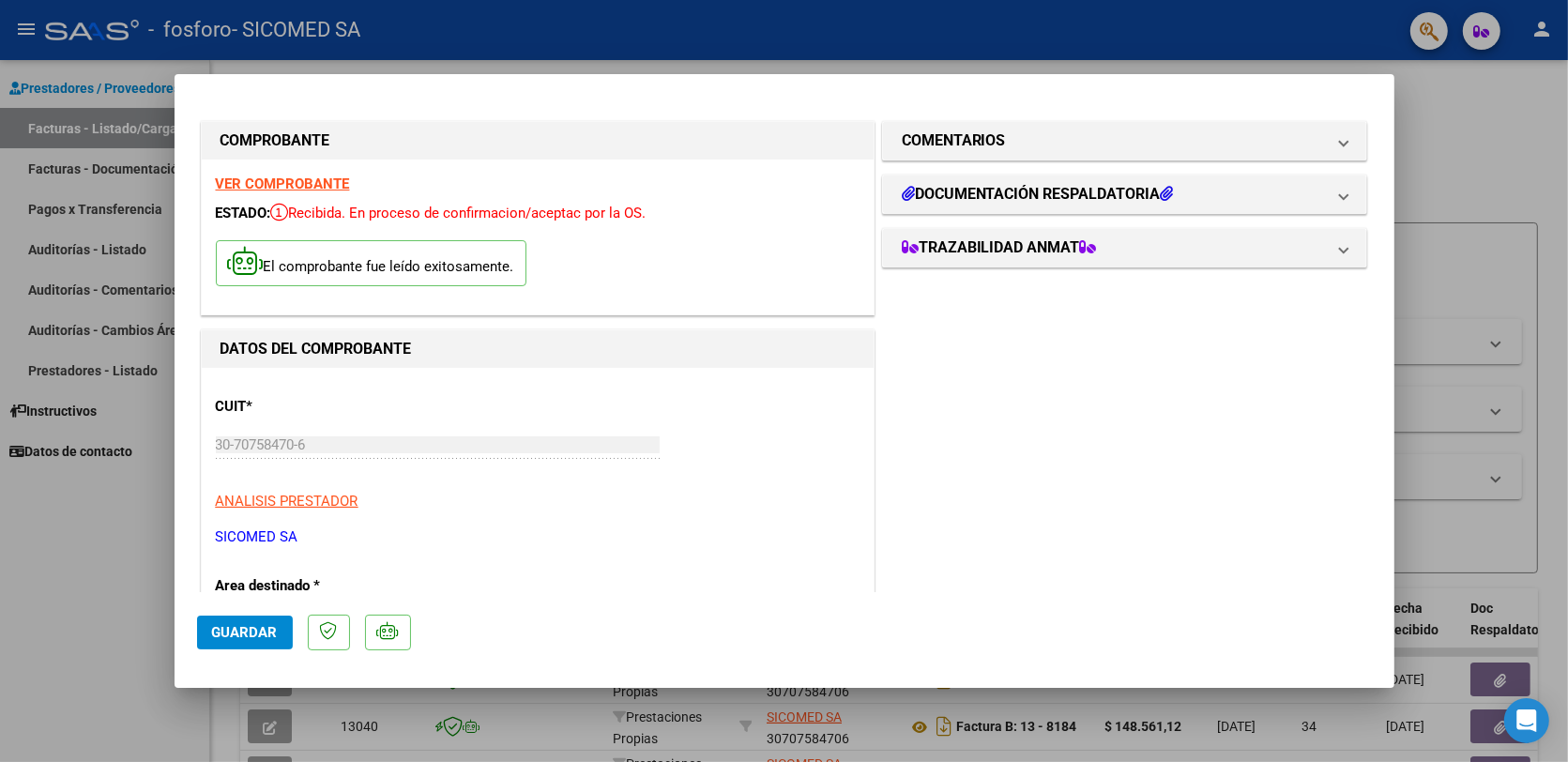
click at [1383, 77] on mat-dialog-container "COMPROBANTE VER COMPROBANTE ESTADO: Recibida. En proceso de confirmacion/acepta…" at bounding box center [784, 381] width 1220 height 613
click at [1381, 77] on mat-dialog-container "COMPROBANTE VER COMPROBANTE ESTADO: Recibida. En proceso de confirmacion/acepta…" at bounding box center [784, 381] width 1220 height 613
click at [1532, 110] on div at bounding box center [784, 381] width 1568 height 762
type input "$ 0,00"
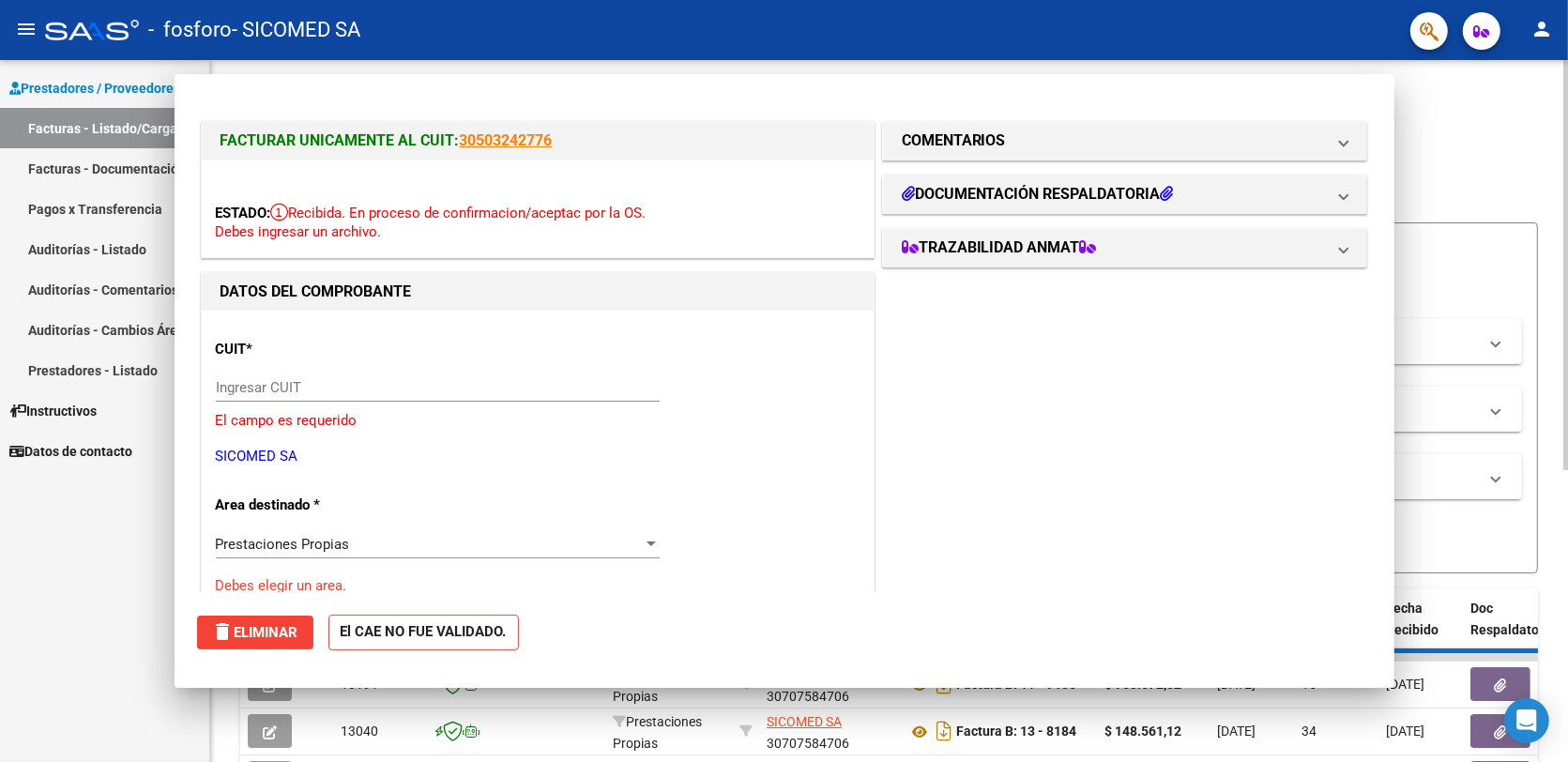
click at [1532, 111] on h1 "PRESTADORES -> Listado de CPBTs Emitidos por Prestadores / Proveedores (alt+q)" at bounding box center [888, 127] width 1297 height 33
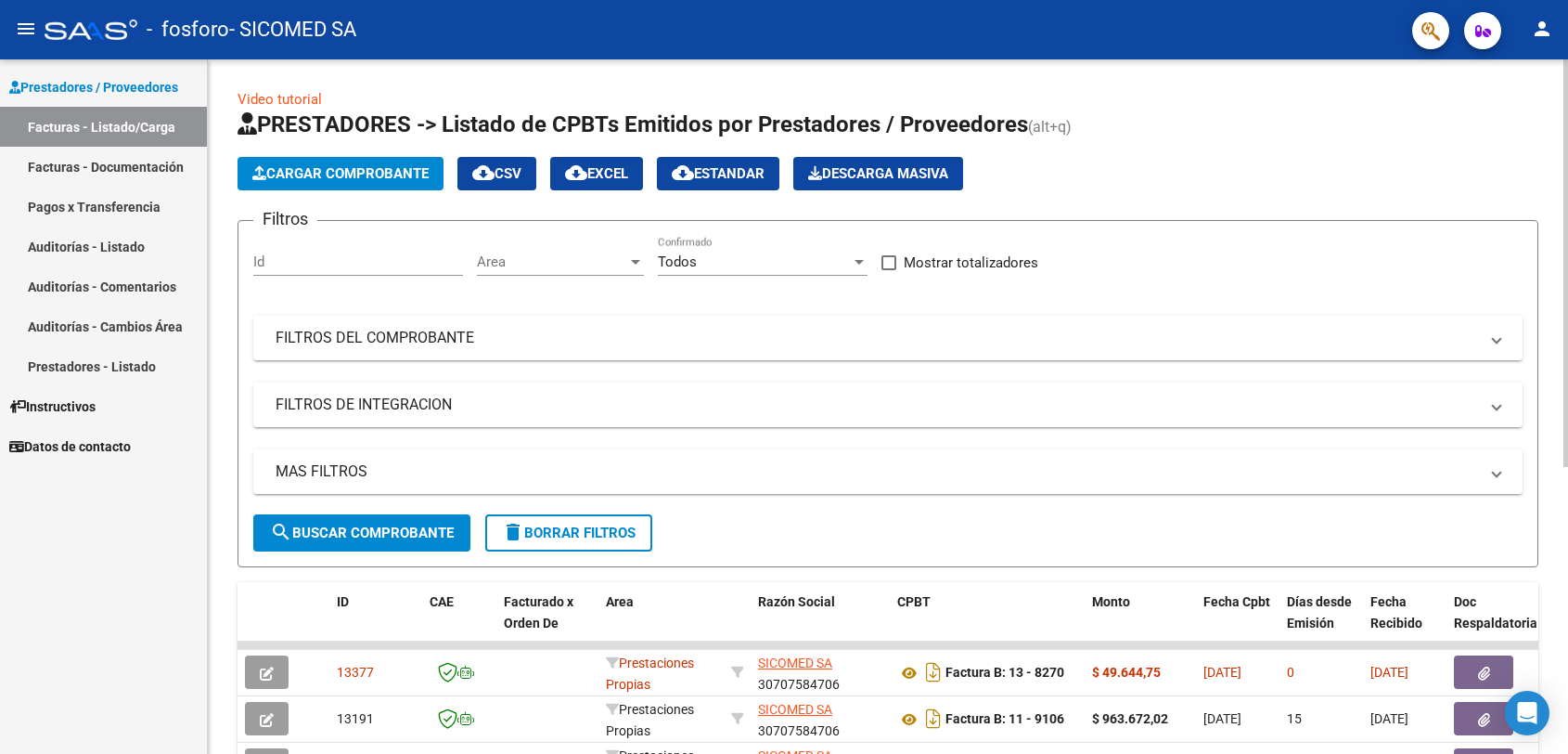
drag, startPoint x: 1515, startPoint y: 109, endPoint x: 1366, endPoint y: 130, distance: 150.5
click at [1366, 130] on h1 "PRESTADORES -> Listado de CPBTs Emitidos por Prestadores / Proveedores (alt+q)" at bounding box center [887, 126] width 1300 height 32
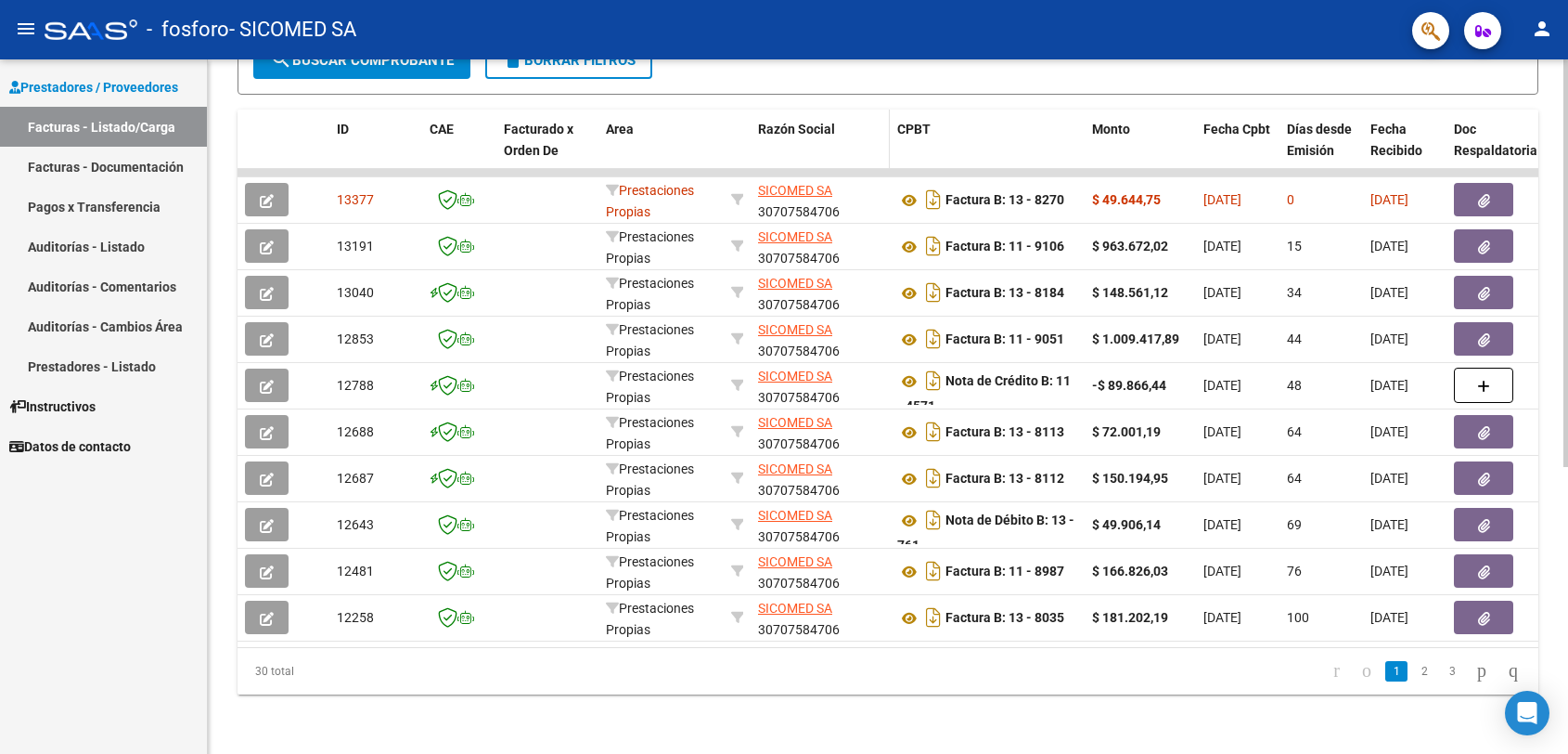
scroll to position [488, 0]
click at [24, 30] on mat-icon "menu" at bounding box center [26, 28] width 23 height 23
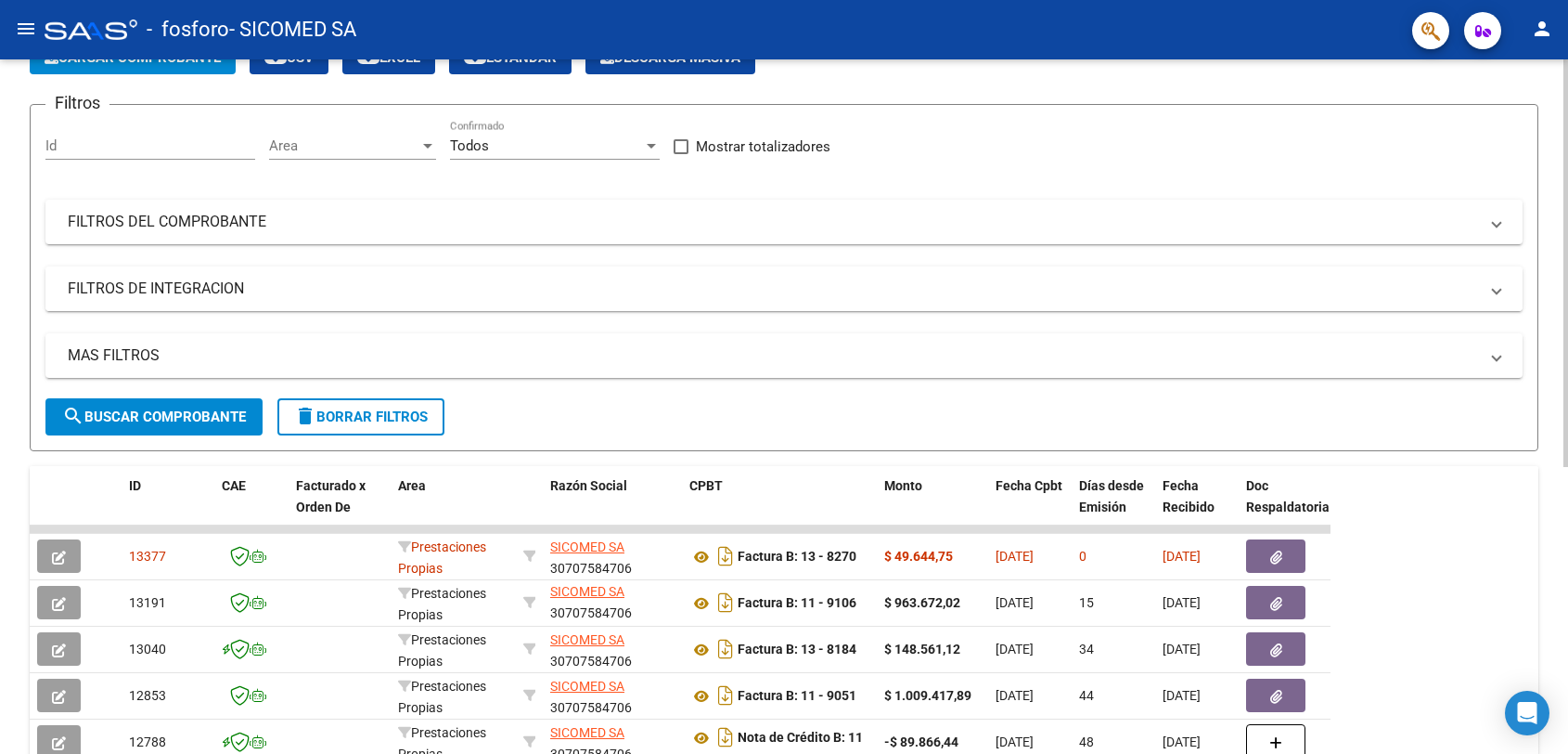
scroll to position [0, 0]
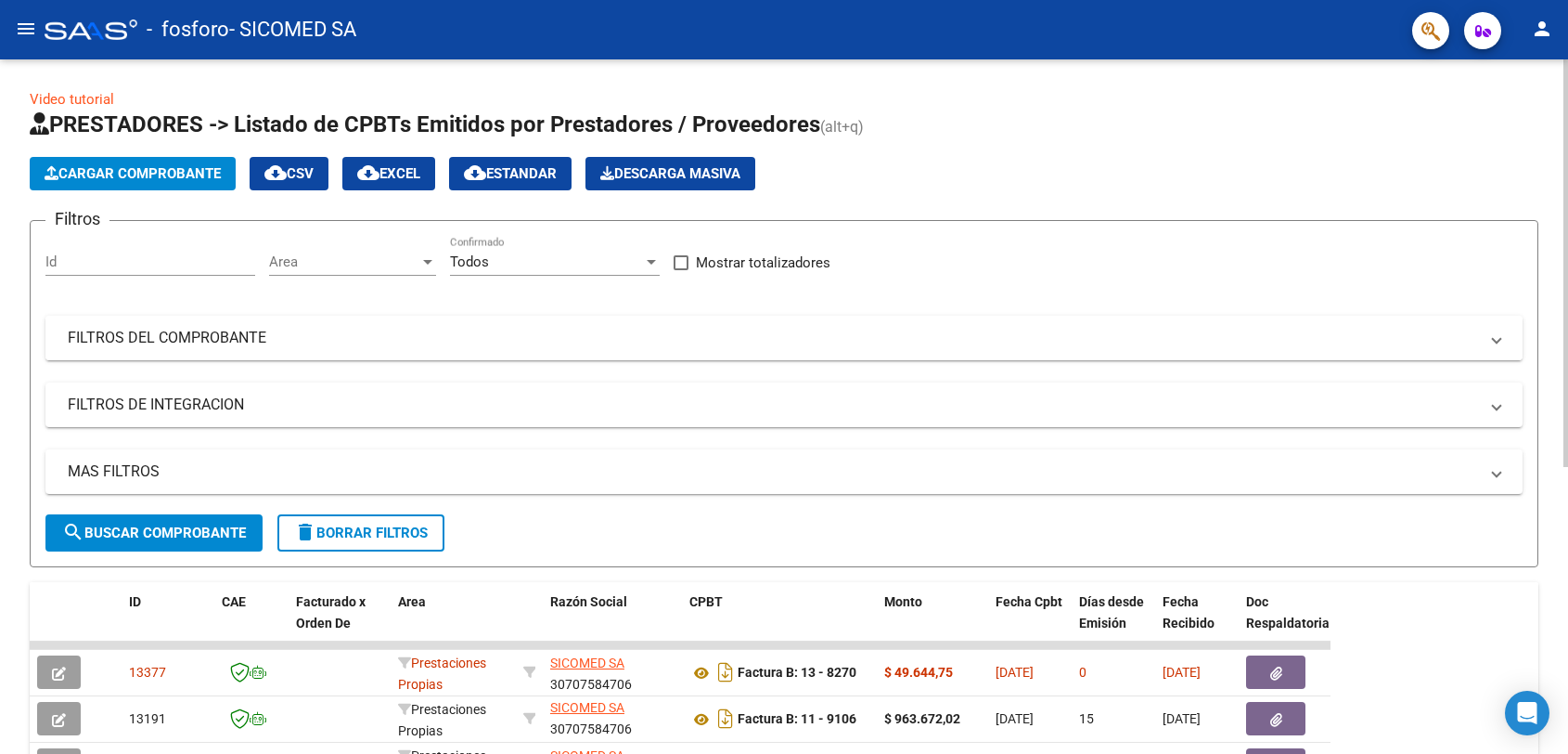
click at [944, 315] on mat-expansion-panel-header "FILTROS DEL COMPROBANTE" at bounding box center [783, 337] width 1477 height 44
